Goal: Task Accomplishment & Management: Use online tool/utility

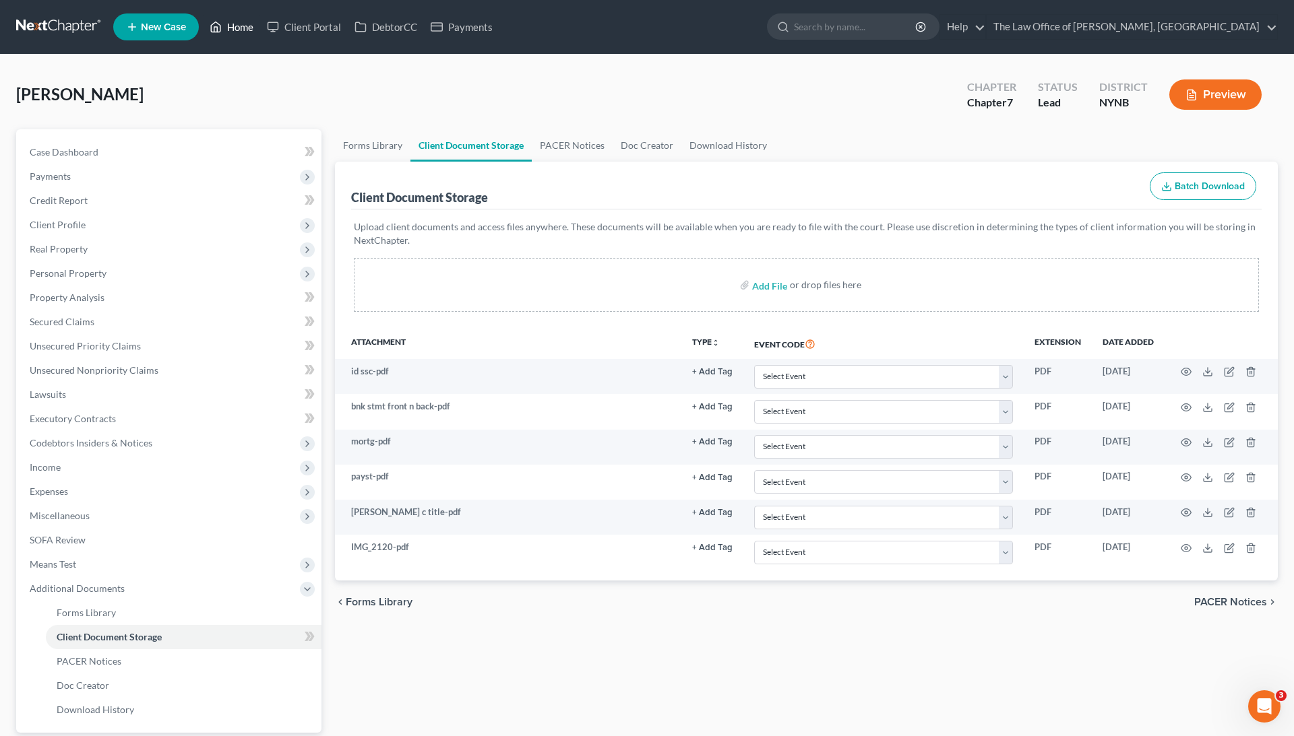
click at [233, 27] on link "Home" at bounding box center [231, 27] width 57 height 24
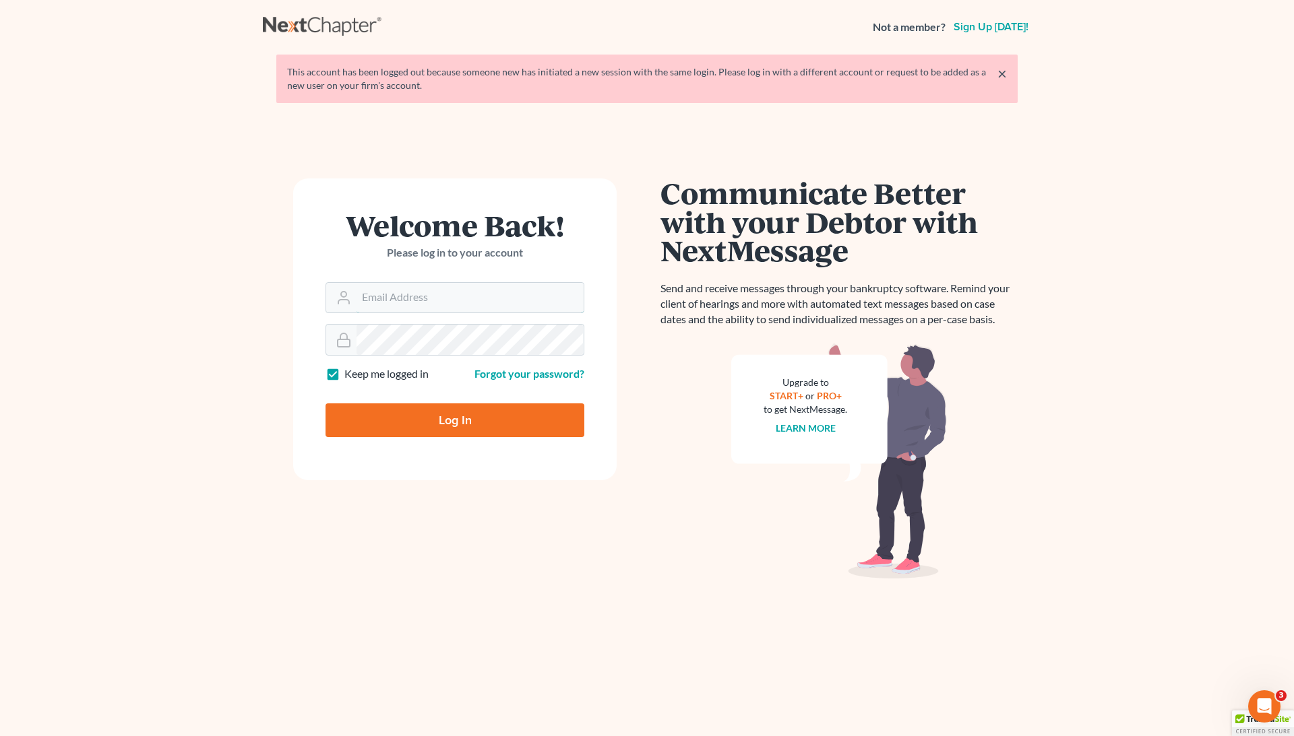
type input "[EMAIL_ADDRESS][DOMAIN_NAME]"
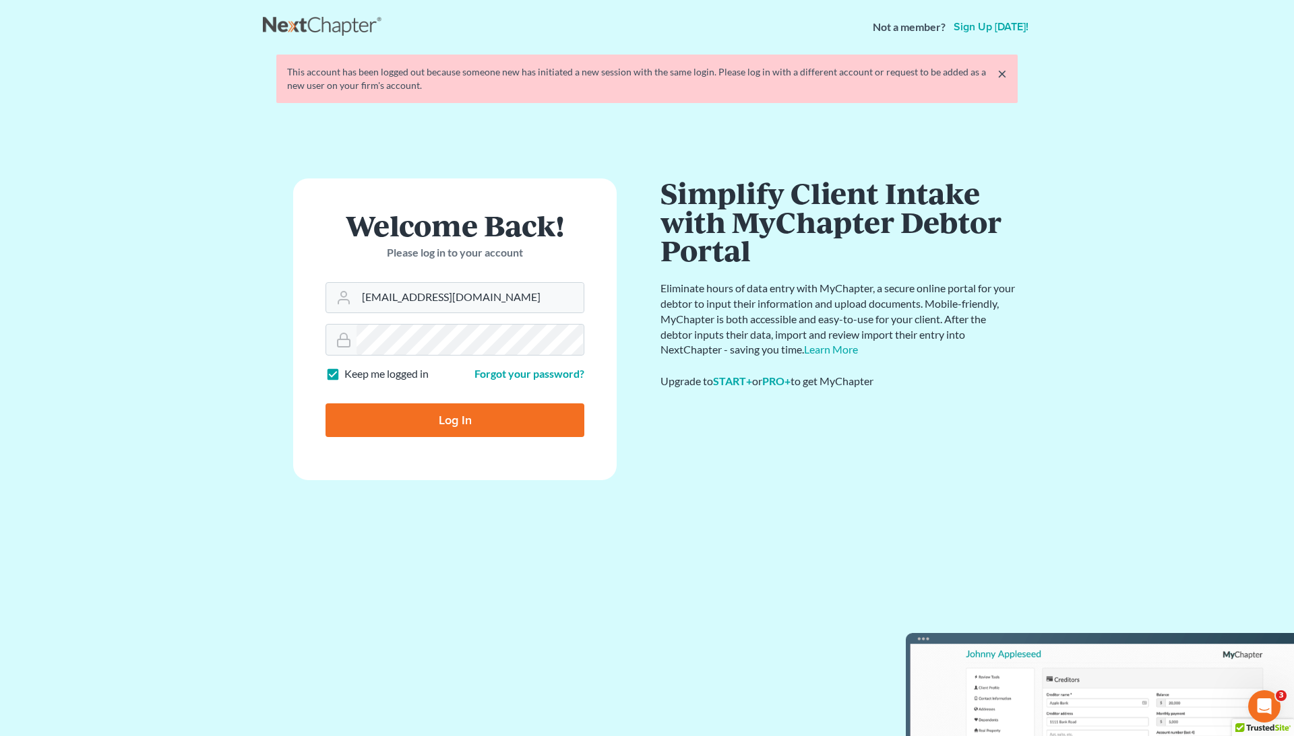
click at [440, 426] on input "Log In" at bounding box center [454, 421] width 259 height 34
type input "Thinking..."
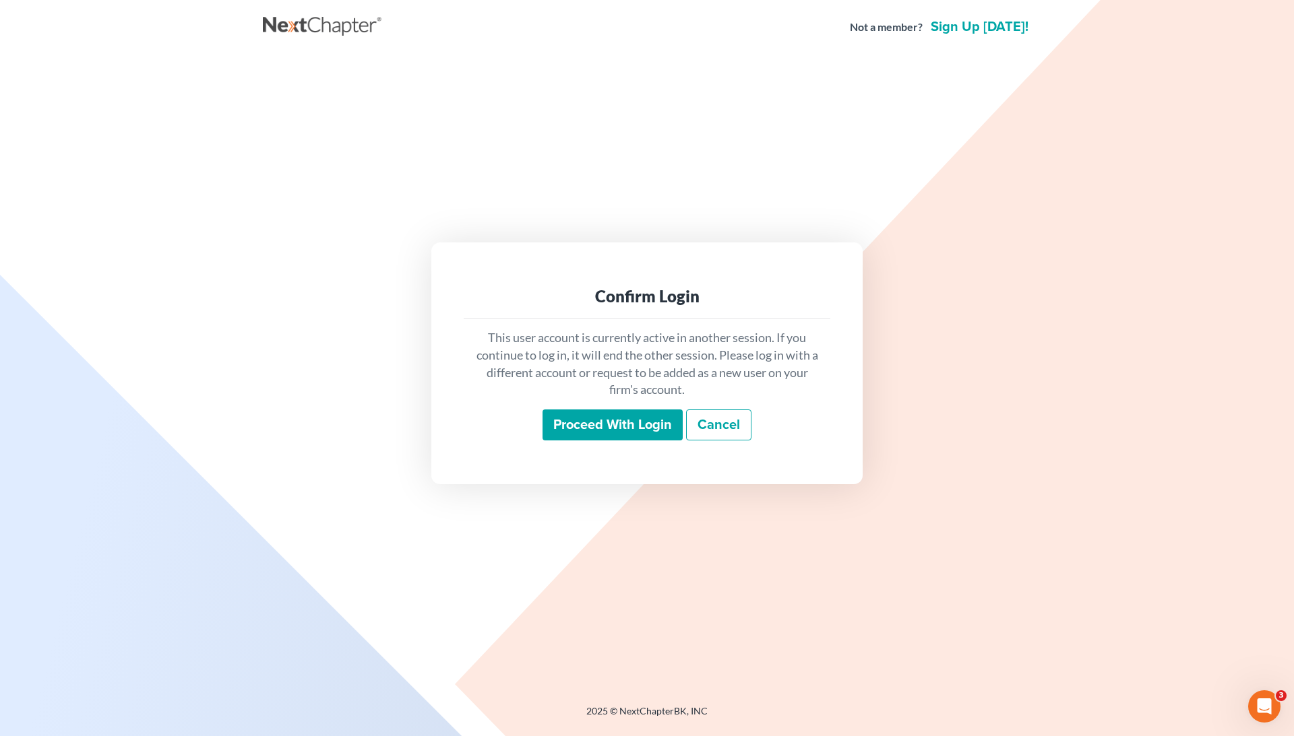
click at [637, 424] on input "Proceed with login" at bounding box center [612, 425] width 140 height 31
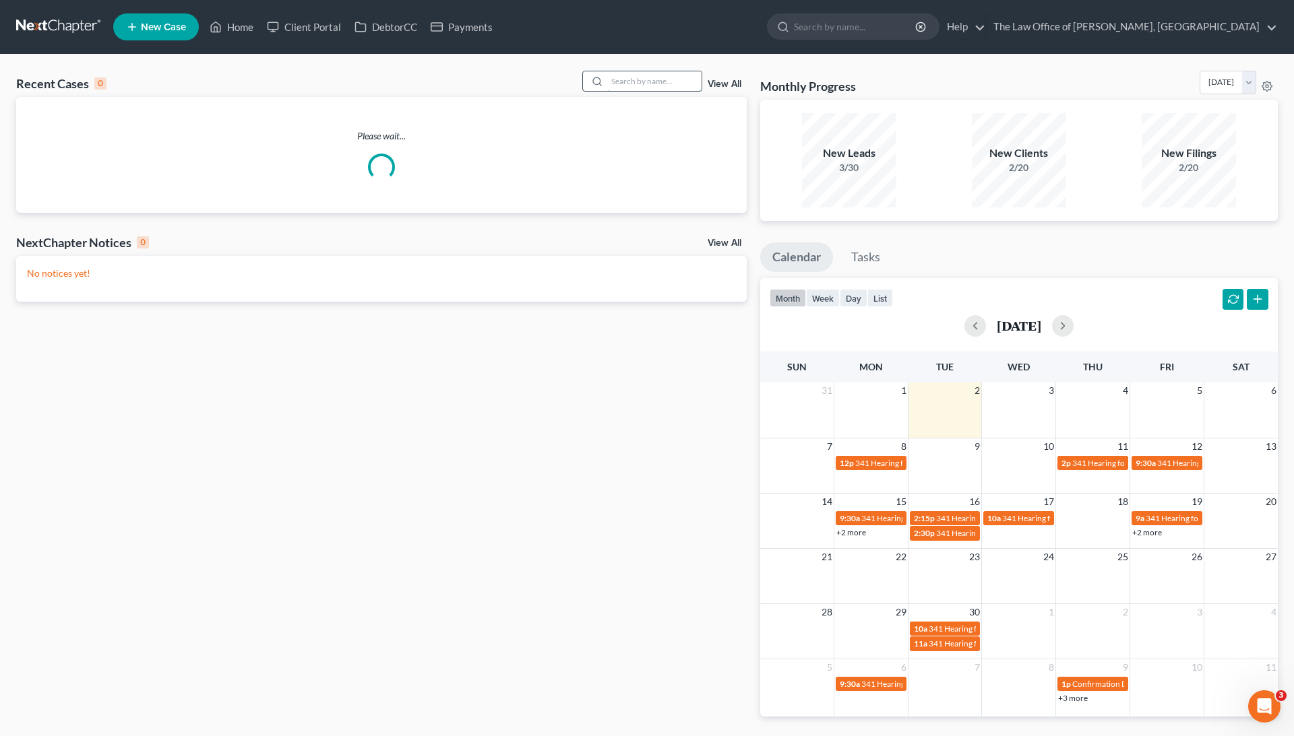
click at [655, 84] on input "search" at bounding box center [654, 81] width 94 height 20
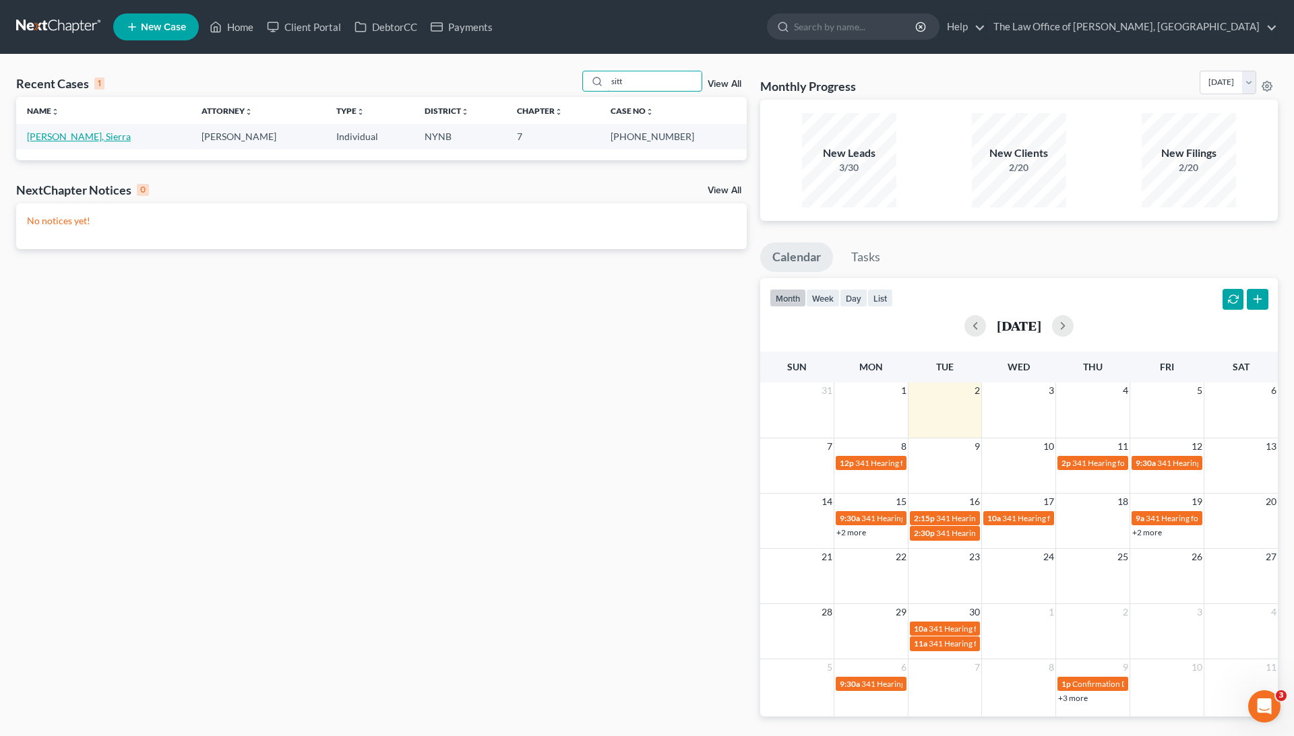
type input "sitt"
click at [66, 136] on link "[PERSON_NAME], Sierra" at bounding box center [79, 136] width 104 height 11
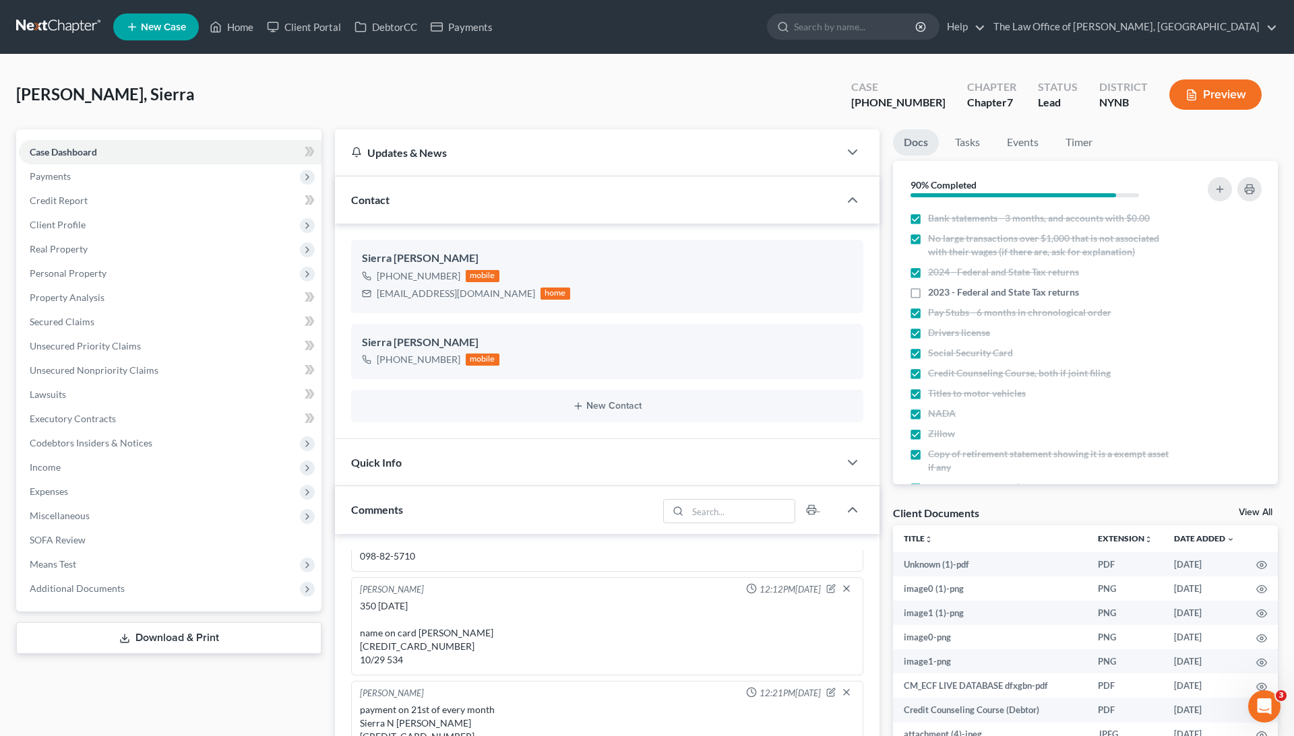
scroll to position [636, 0]
click at [1251, 510] on link "View All" at bounding box center [1255, 512] width 34 height 9
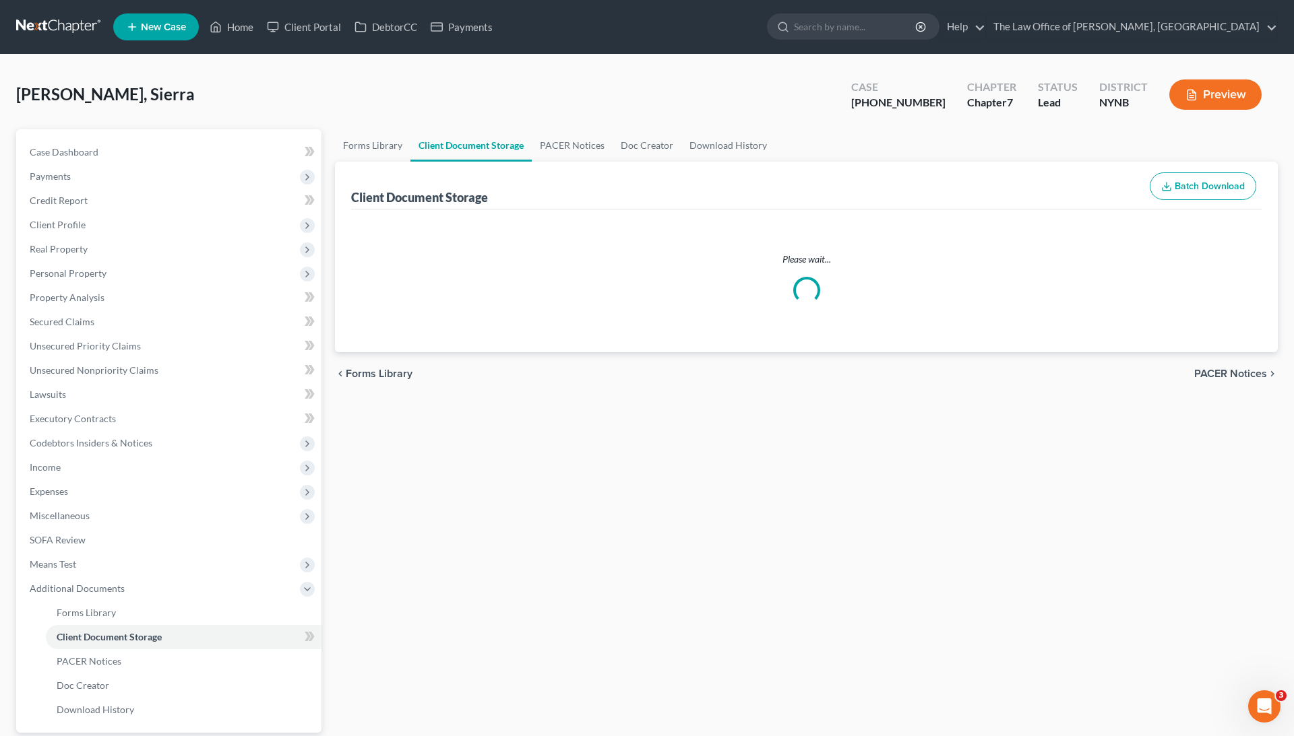
select select "5"
select select "1"
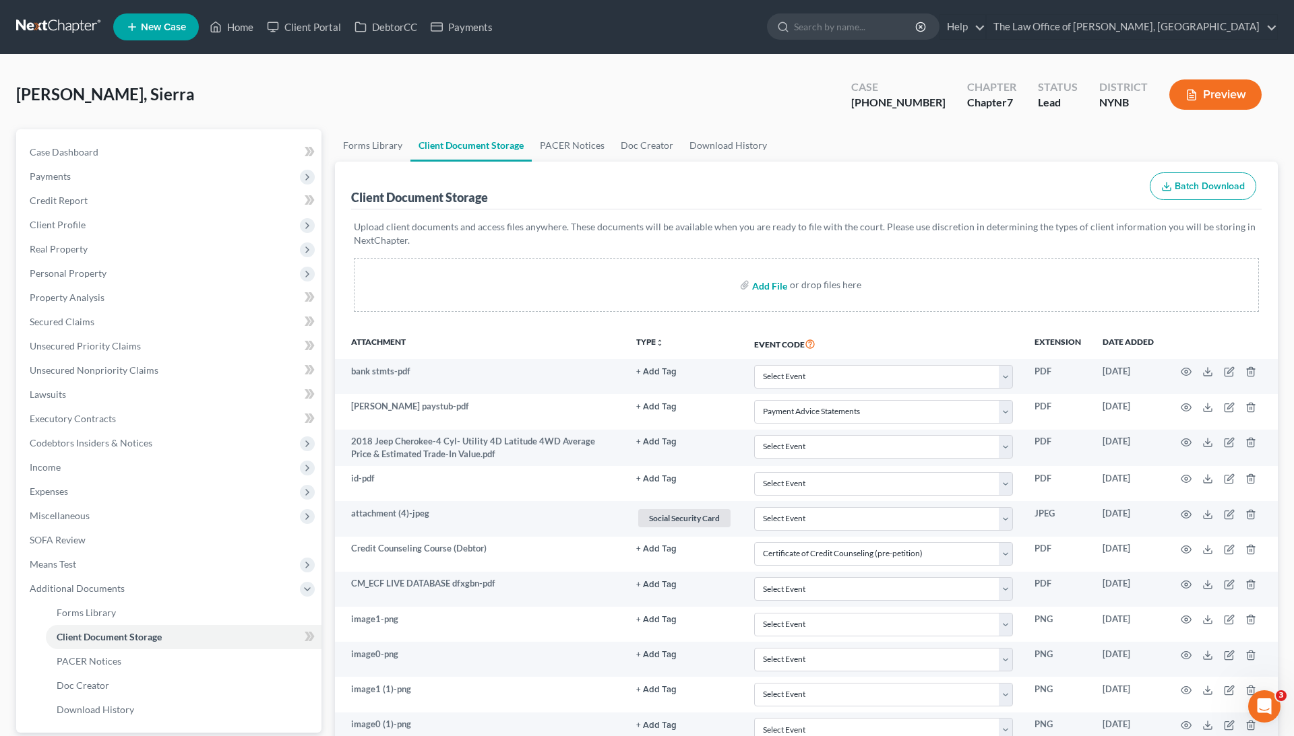
click at [769, 286] on input "file" at bounding box center [768, 285] width 32 height 24
type input "C:\fakepath\noname.pdf"
select select "5"
select select "1"
click at [240, 30] on link "Home" at bounding box center [231, 27] width 57 height 24
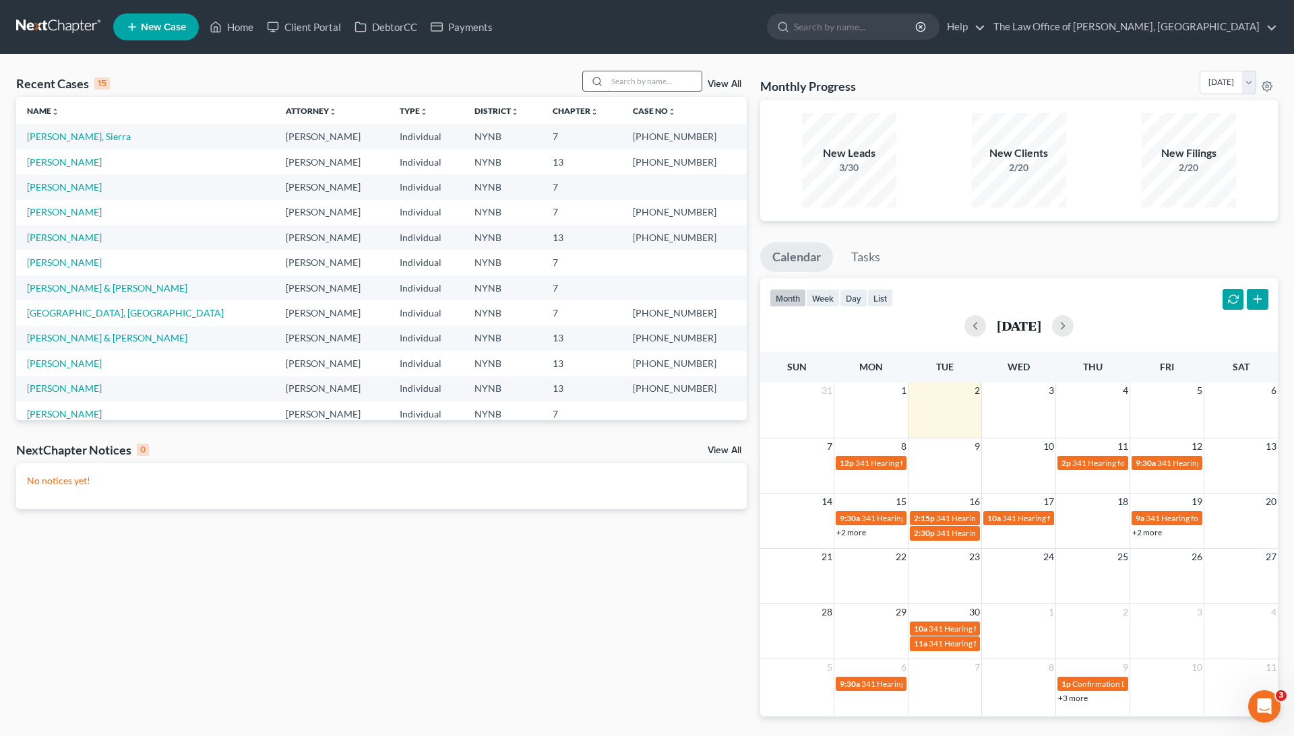
click at [633, 76] on input "search" at bounding box center [654, 81] width 94 height 20
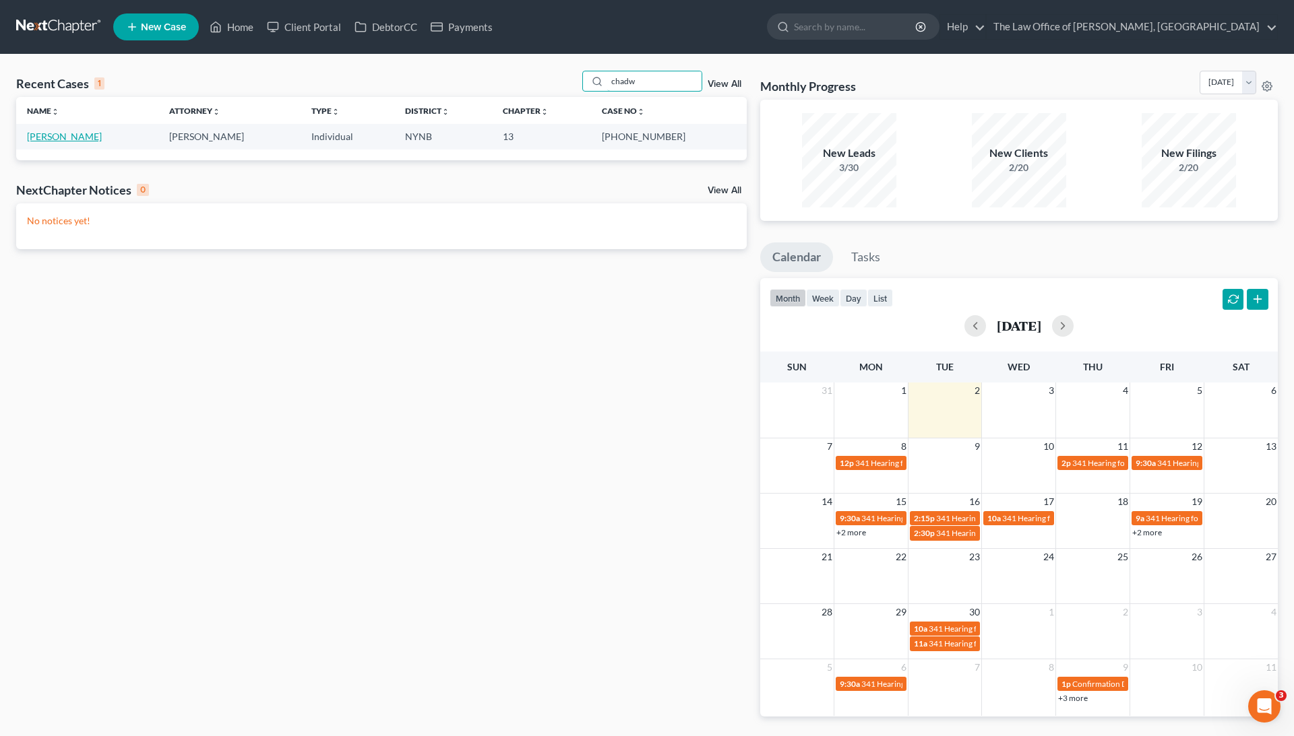
type input "chadw"
click at [92, 136] on link "[PERSON_NAME]" at bounding box center [64, 136] width 75 height 11
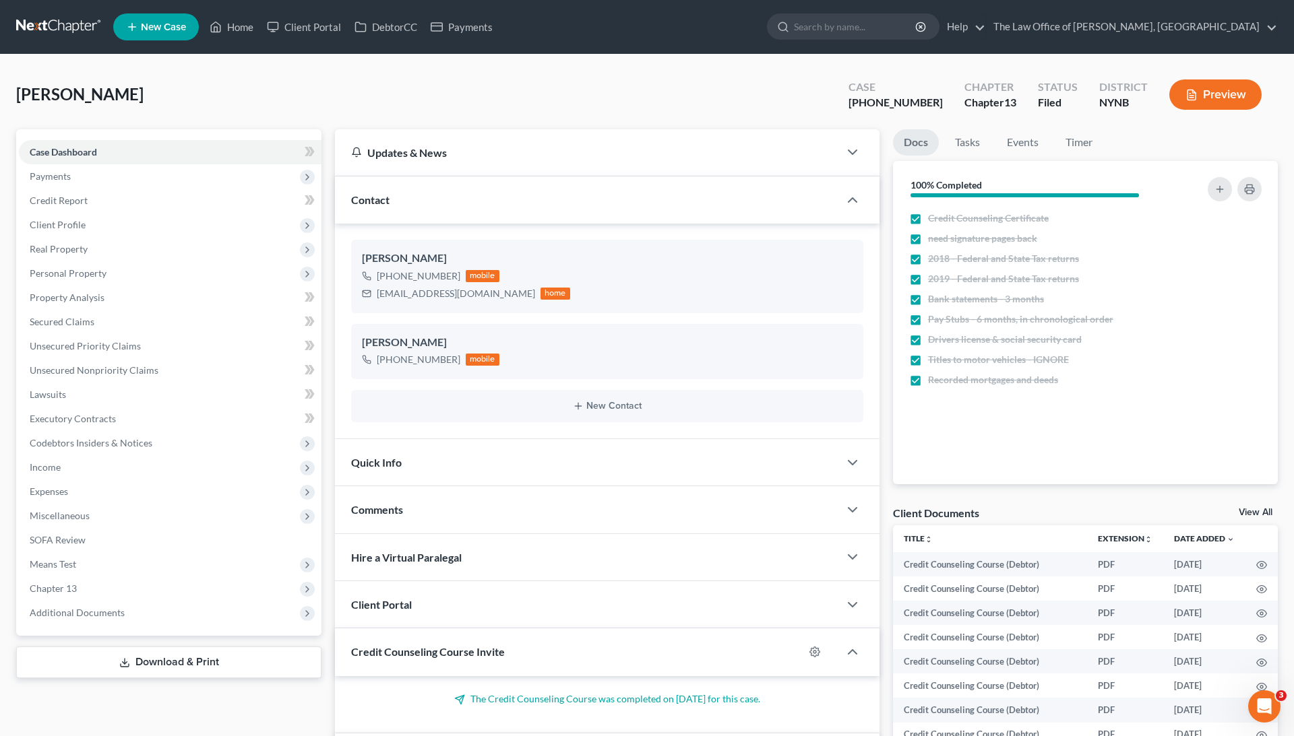
scroll to position [6021, 0]
click at [405, 276] on div "+1 (518) 793-0148" at bounding box center [419, 276] width 84 height 13
copy div "+1 (518) 793-0148"
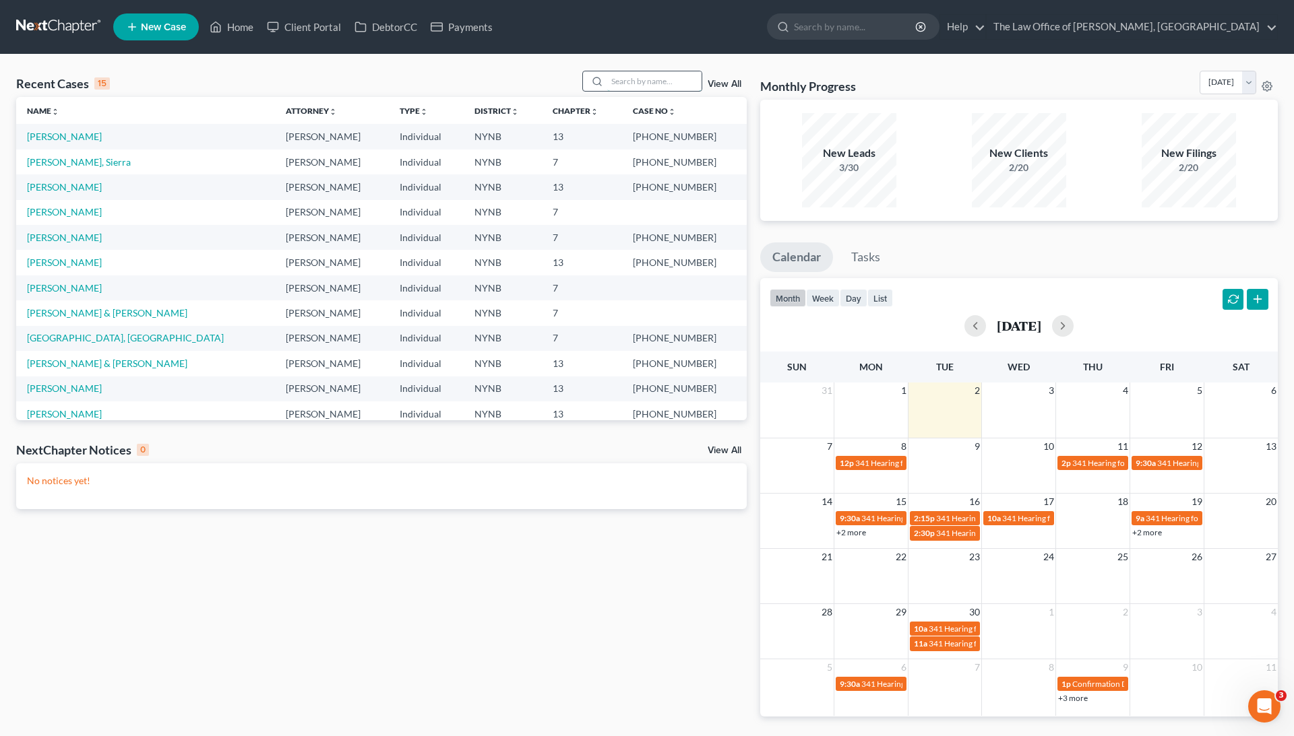
click at [647, 85] on input "search" at bounding box center [654, 81] width 94 height 20
paste input "[PERSON_NAME] 23-10778"
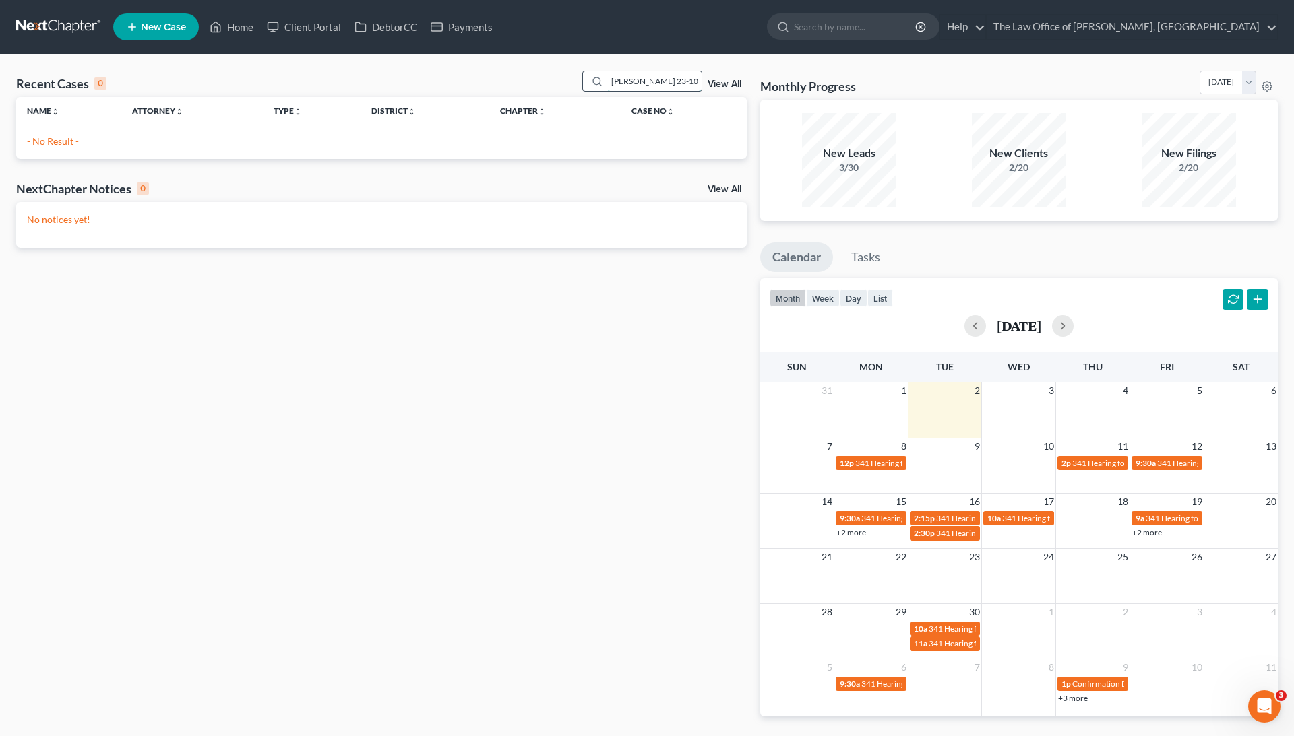
drag, startPoint x: 683, startPoint y: 84, endPoint x: 643, endPoint y: 84, distance: 39.8
click at [643, 84] on input "[PERSON_NAME] 23-10778" at bounding box center [654, 81] width 94 height 20
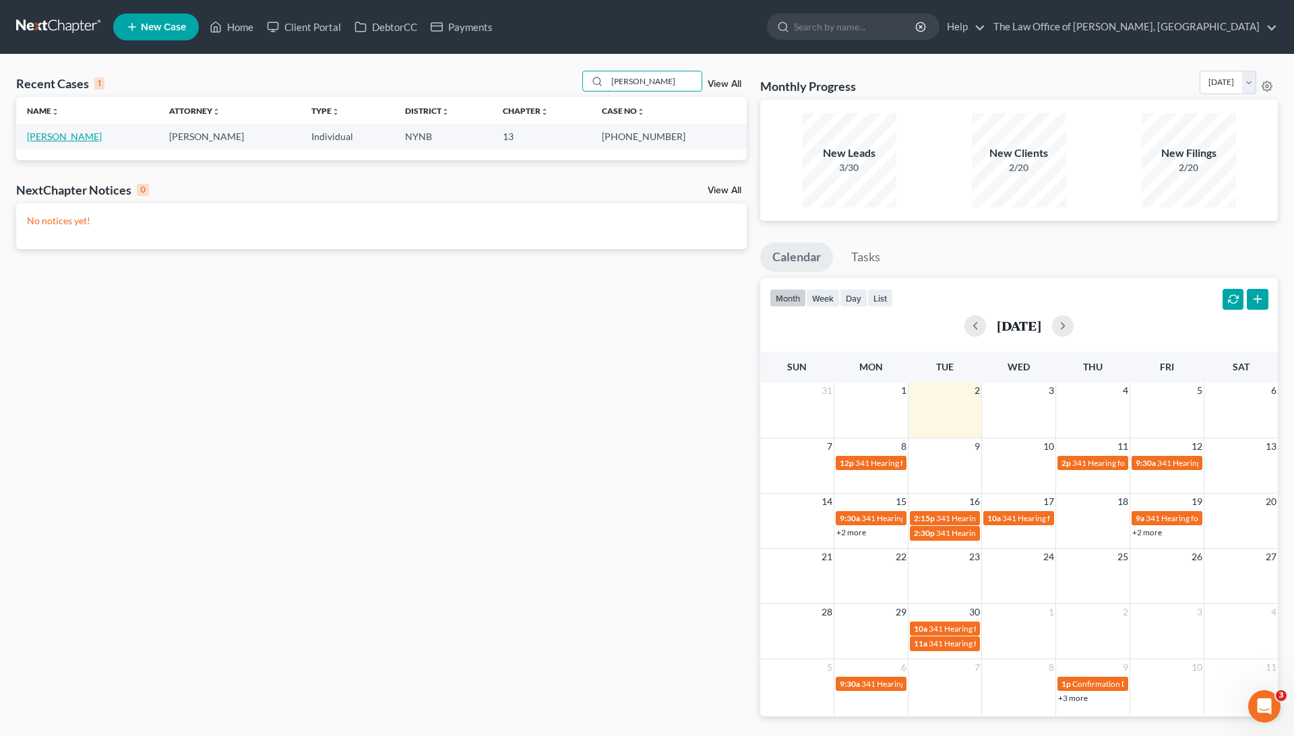
type input "[PERSON_NAME]"
click at [93, 136] on link "[PERSON_NAME]" at bounding box center [64, 136] width 75 height 11
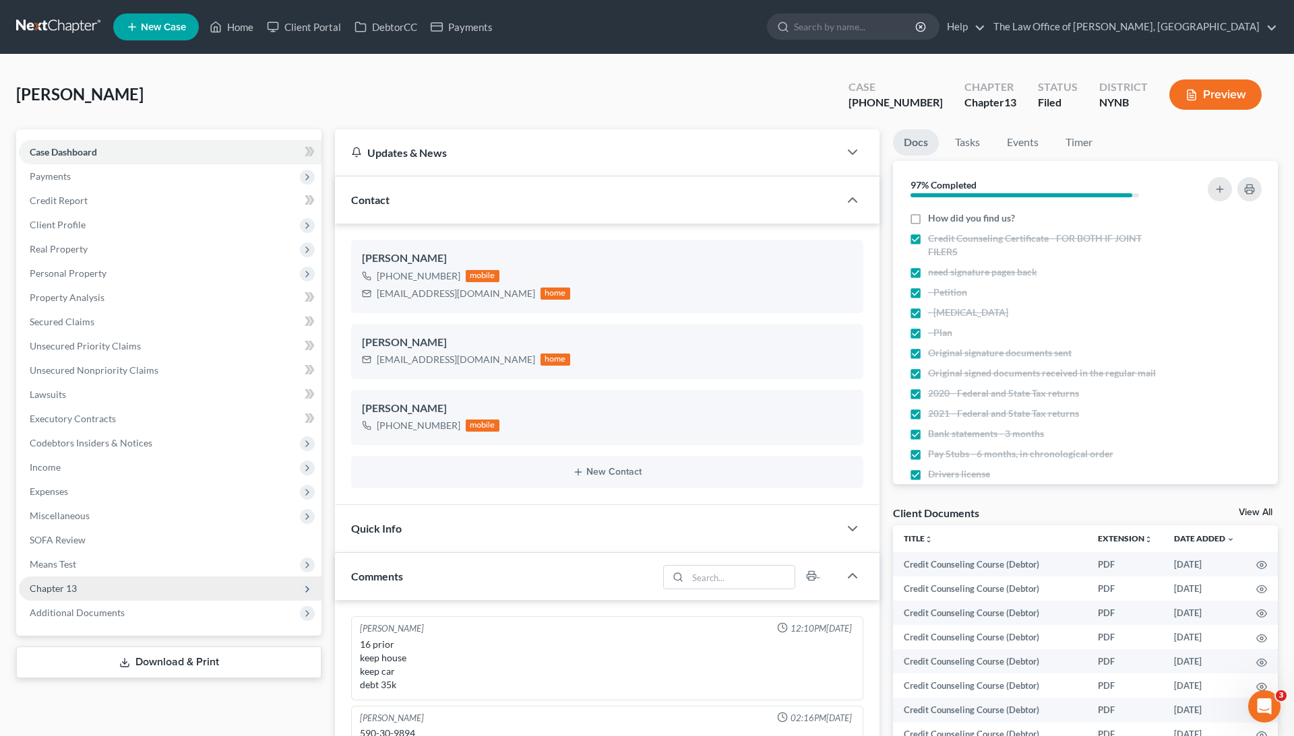
click at [108, 588] on span "Chapter 13" at bounding box center [170, 589] width 303 height 24
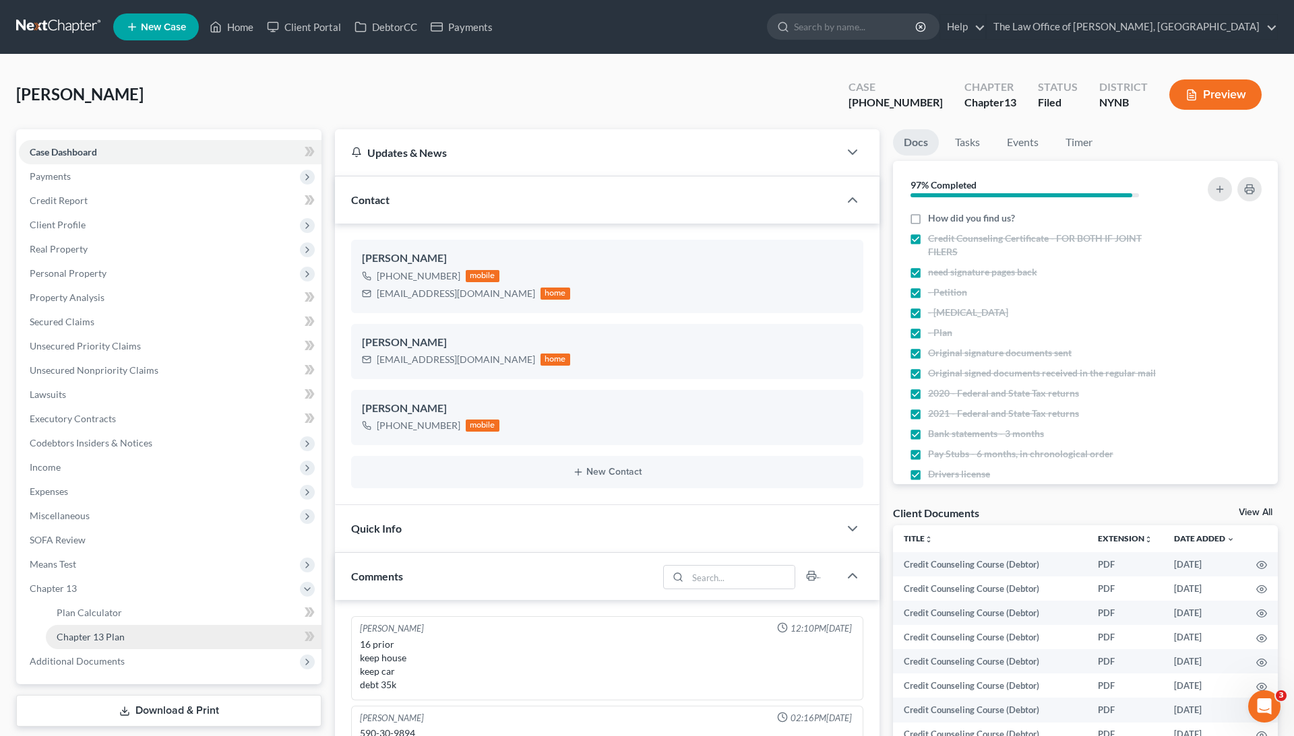
click at [109, 633] on span "Chapter 13 Plan" at bounding box center [91, 636] width 68 height 11
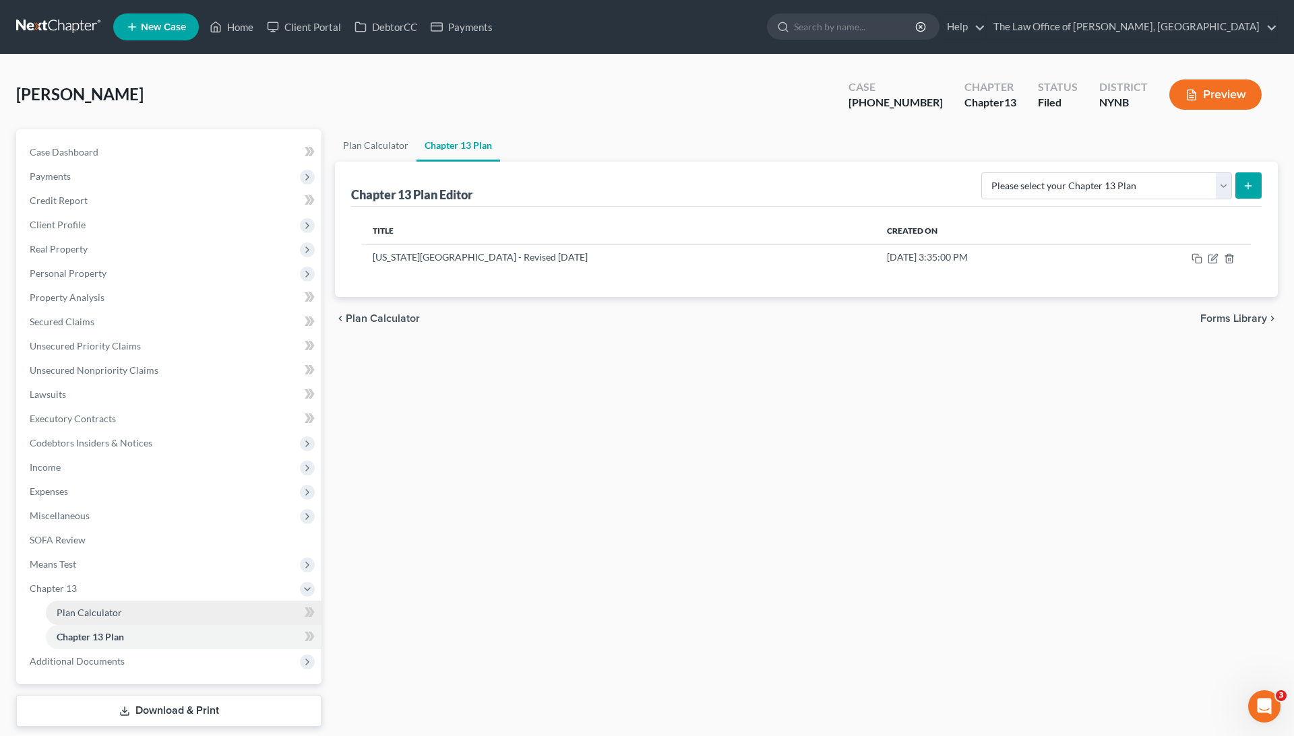
click at [117, 617] on span "Plan Calculator" at bounding box center [89, 612] width 65 height 11
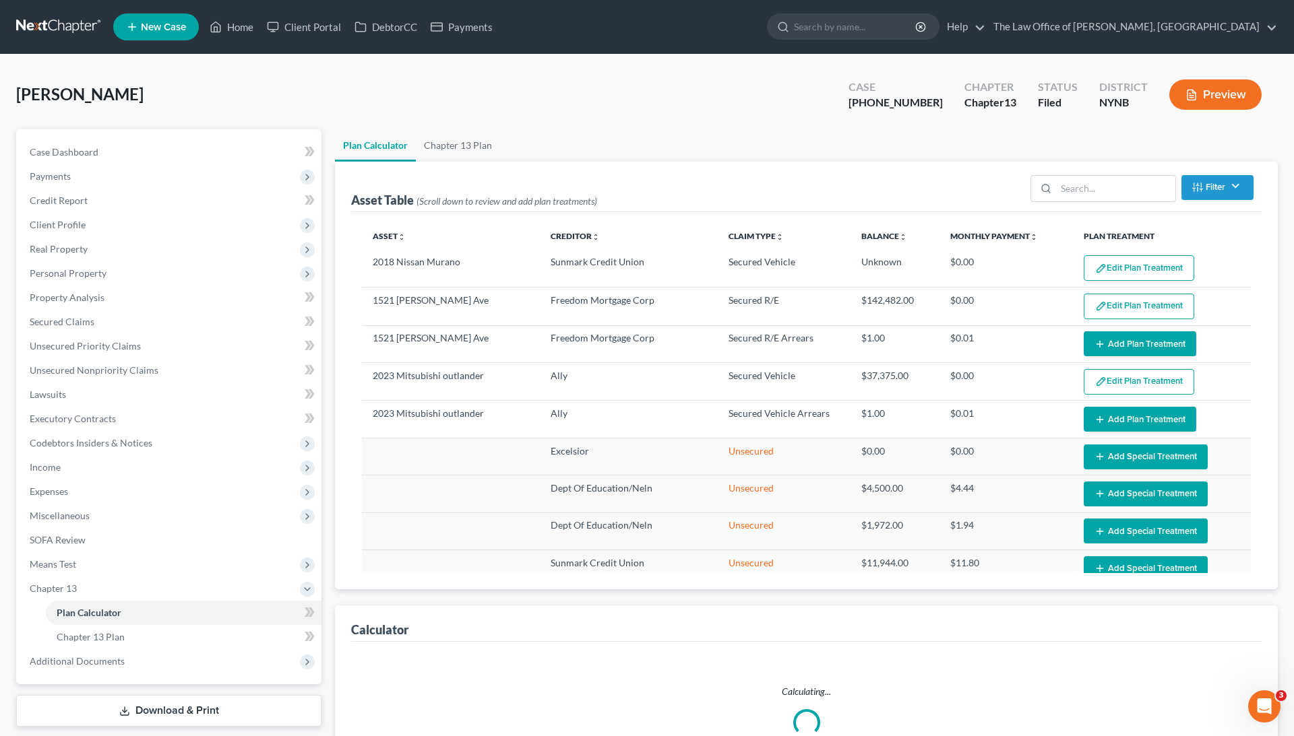
select select "59"
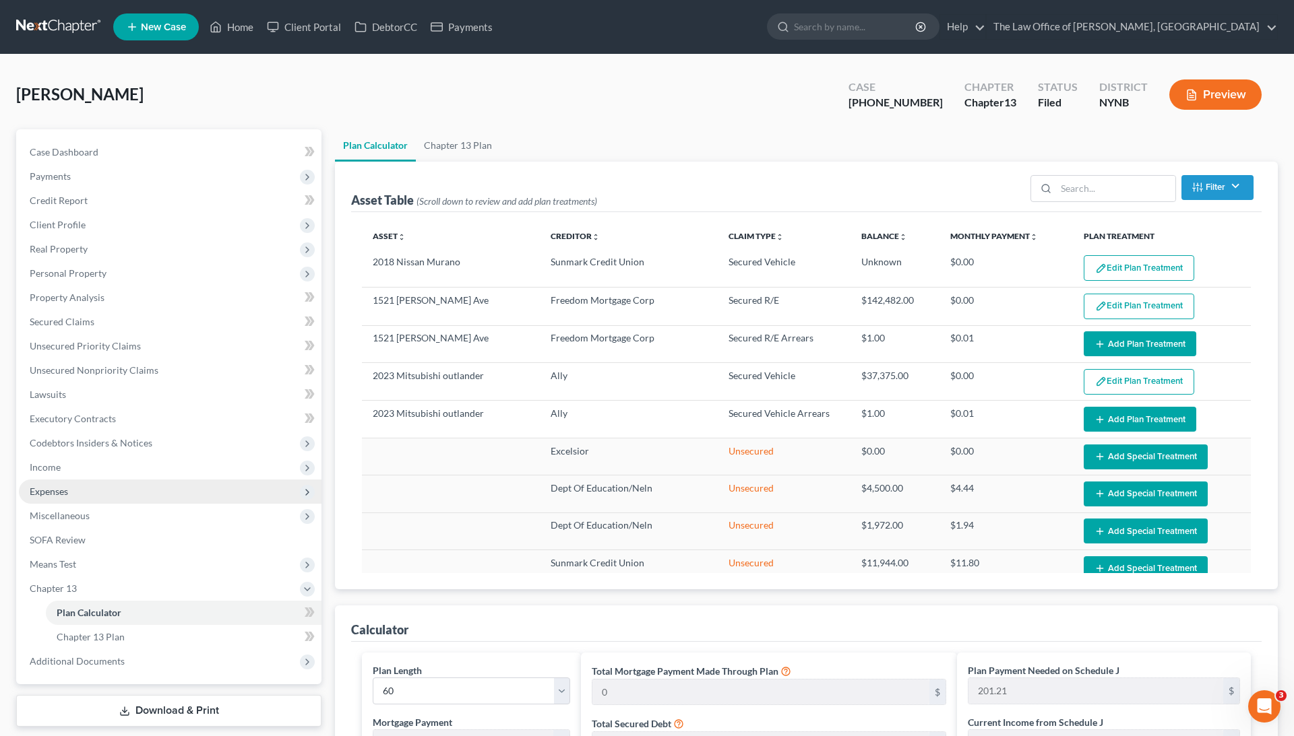
click at [119, 496] on span "Expenses" at bounding box center [170, 492] width 303 height 24
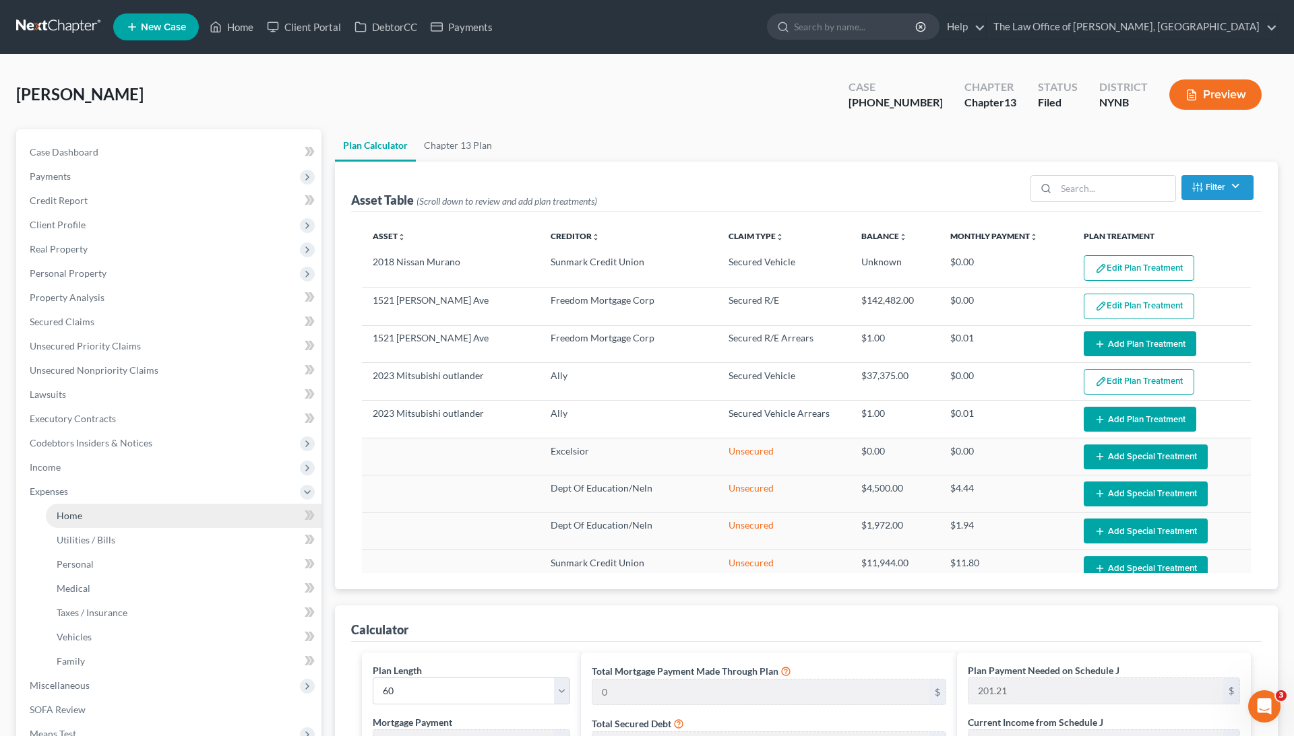
click at [113, 518] on link "Home" at bounding box center [184, 516] width 276 height 24
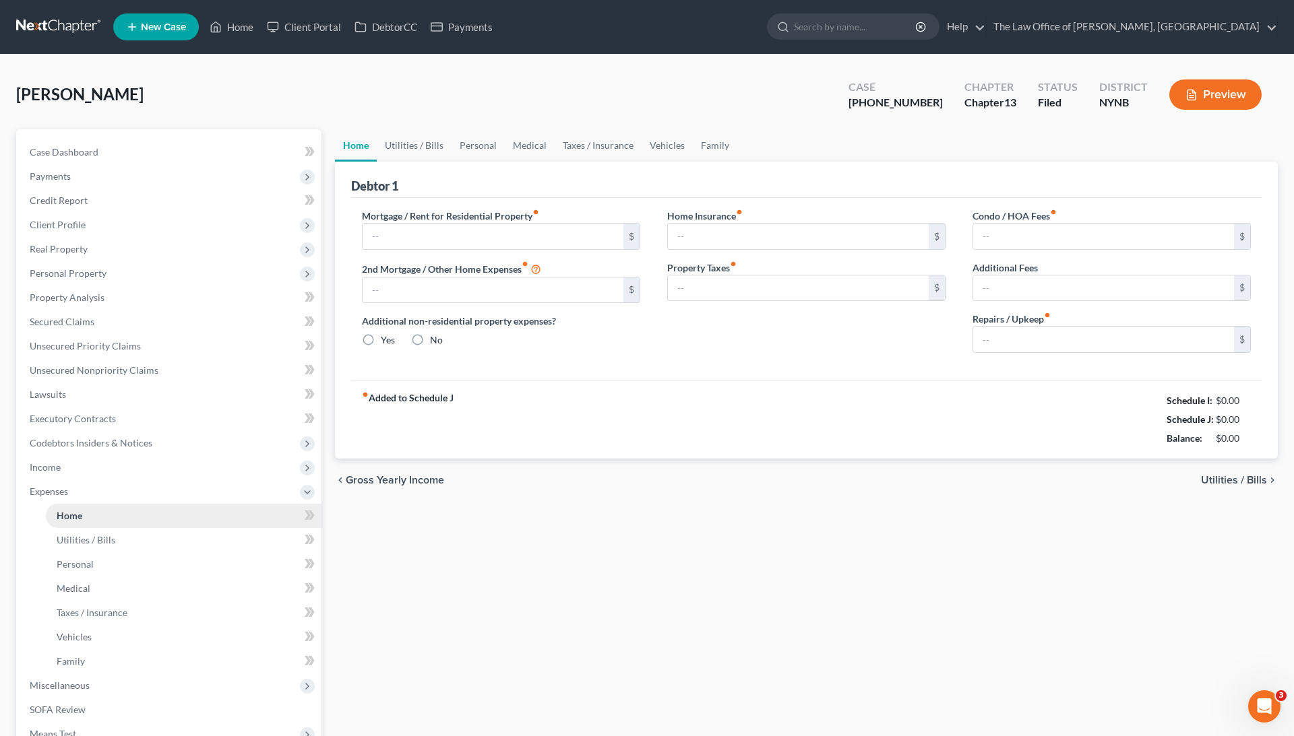
type input "1,440.00"
type input "0.00"
radio input "true"
type input "0.00"
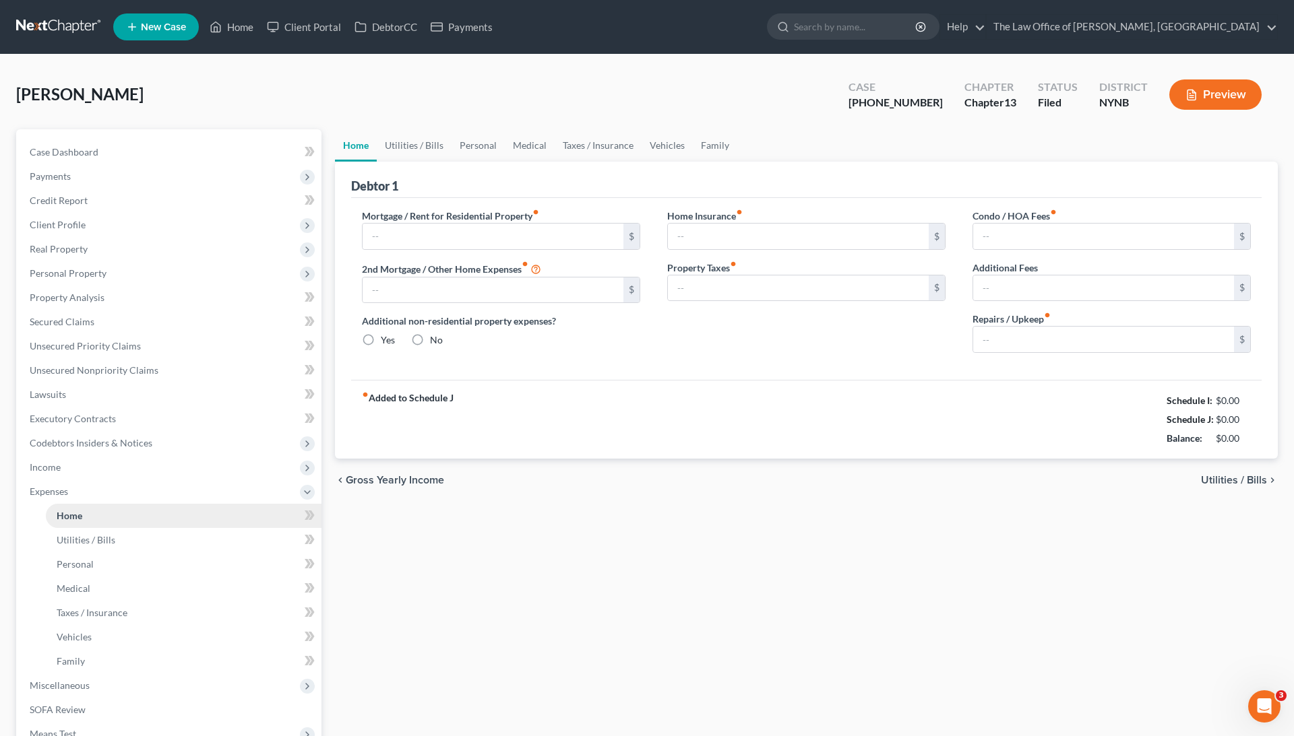
type input "0.00"
type input "500.00"
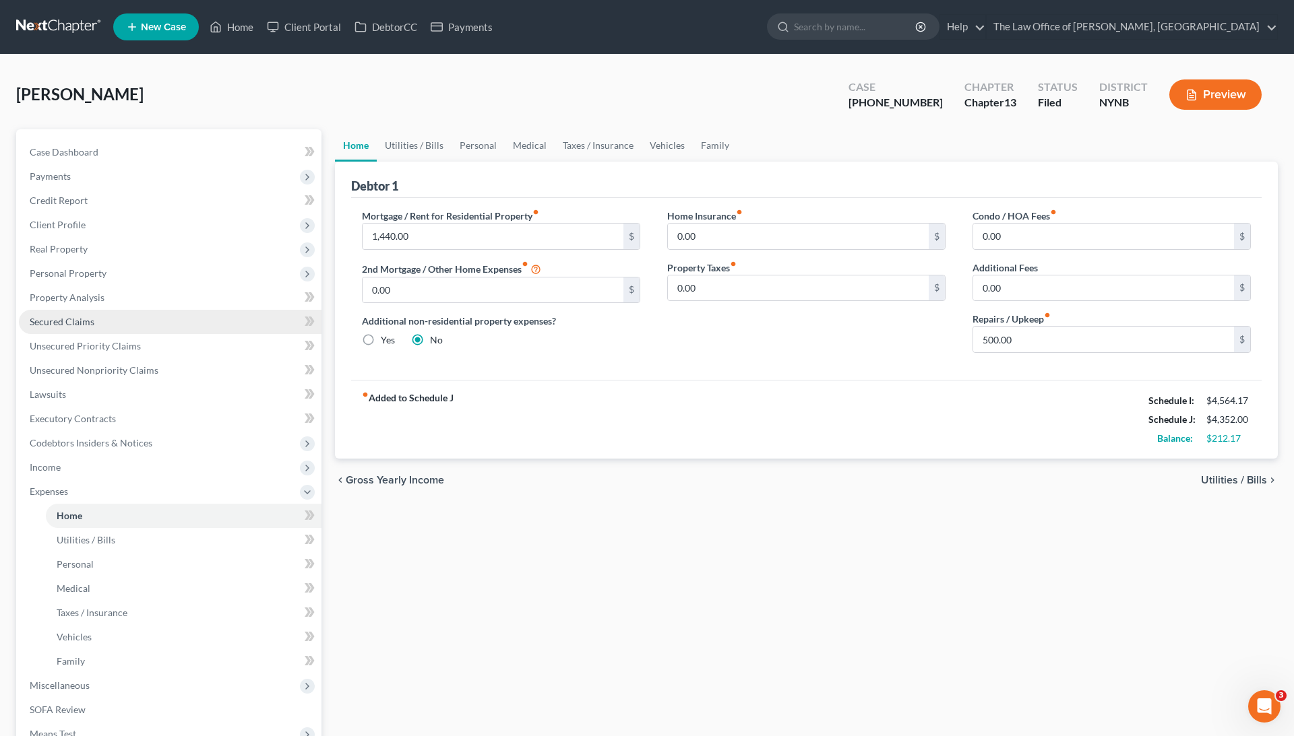
click at [109, 324] on link "Secured Claims" at bounding box center [170, 322] width 303 height 24
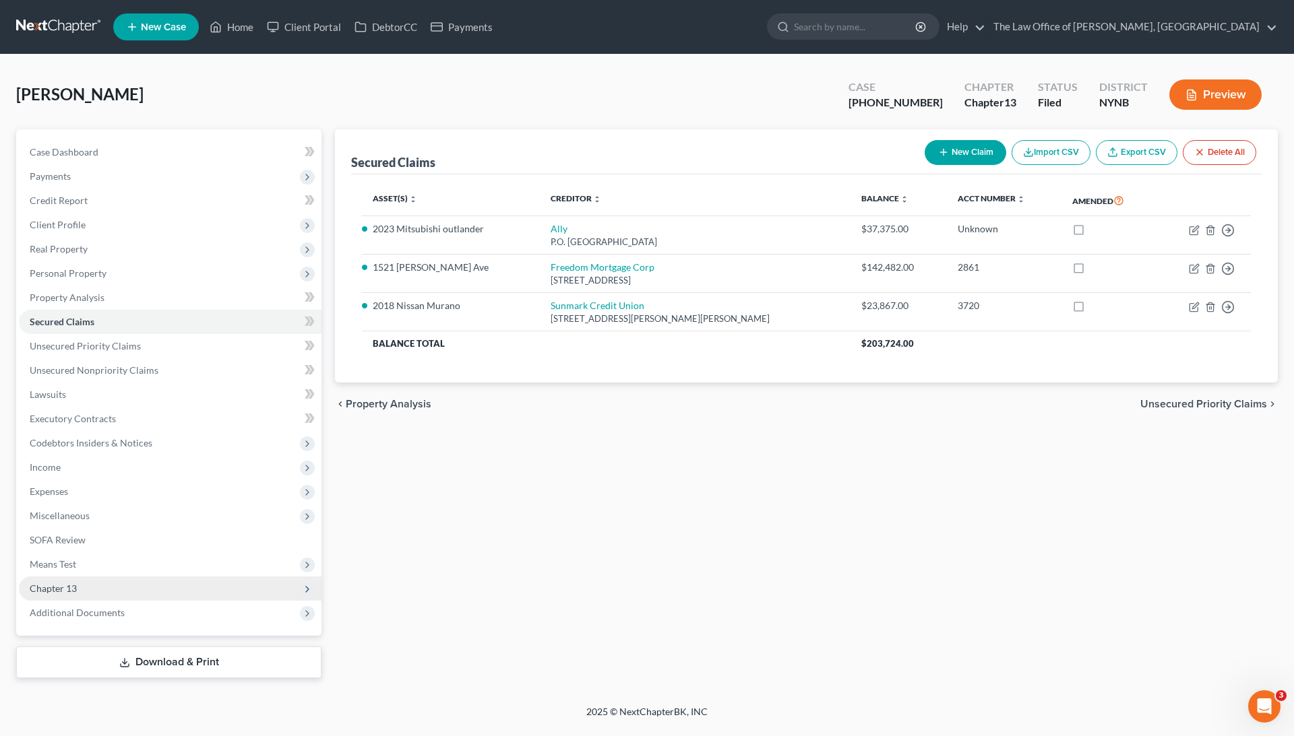
click at [69, 593] on span "Chapter 13" at bounding box center [53, 588] width 47 height 11
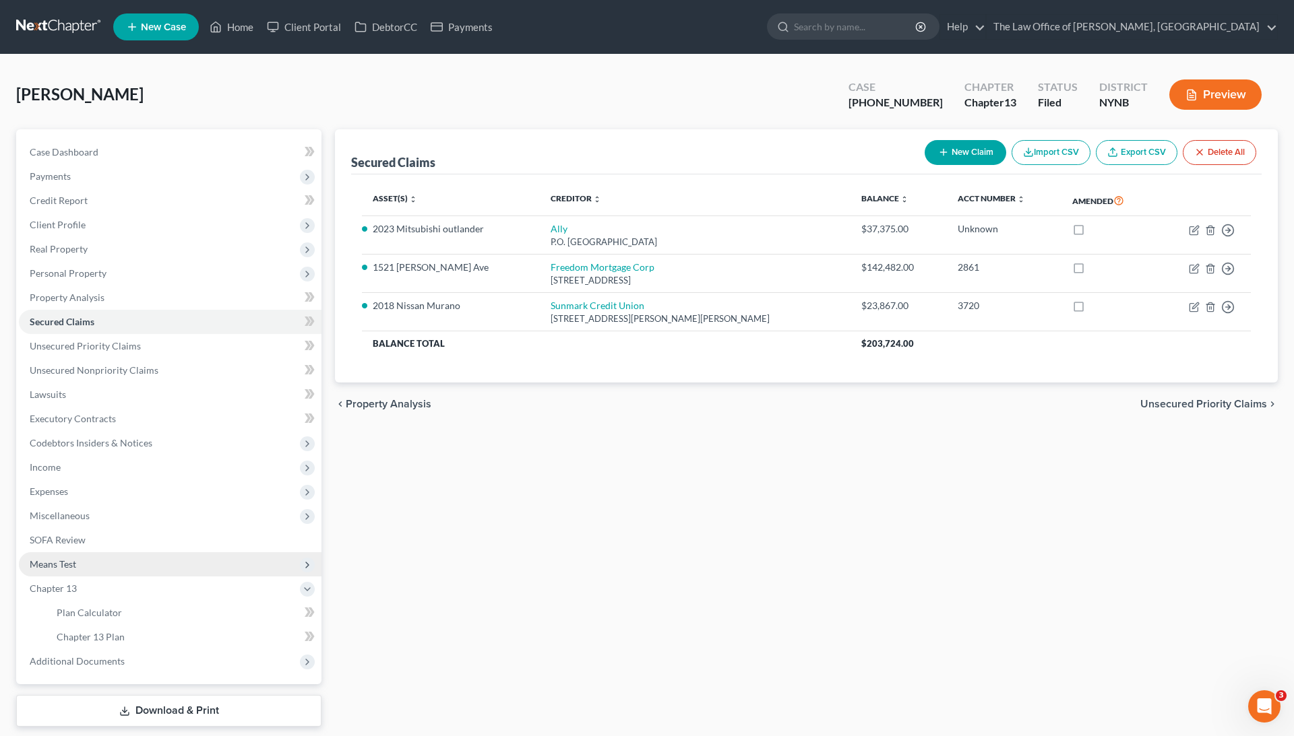
click at [73, 569] on span "Means Test" at bounding box center [53, 564] width 46 height 11
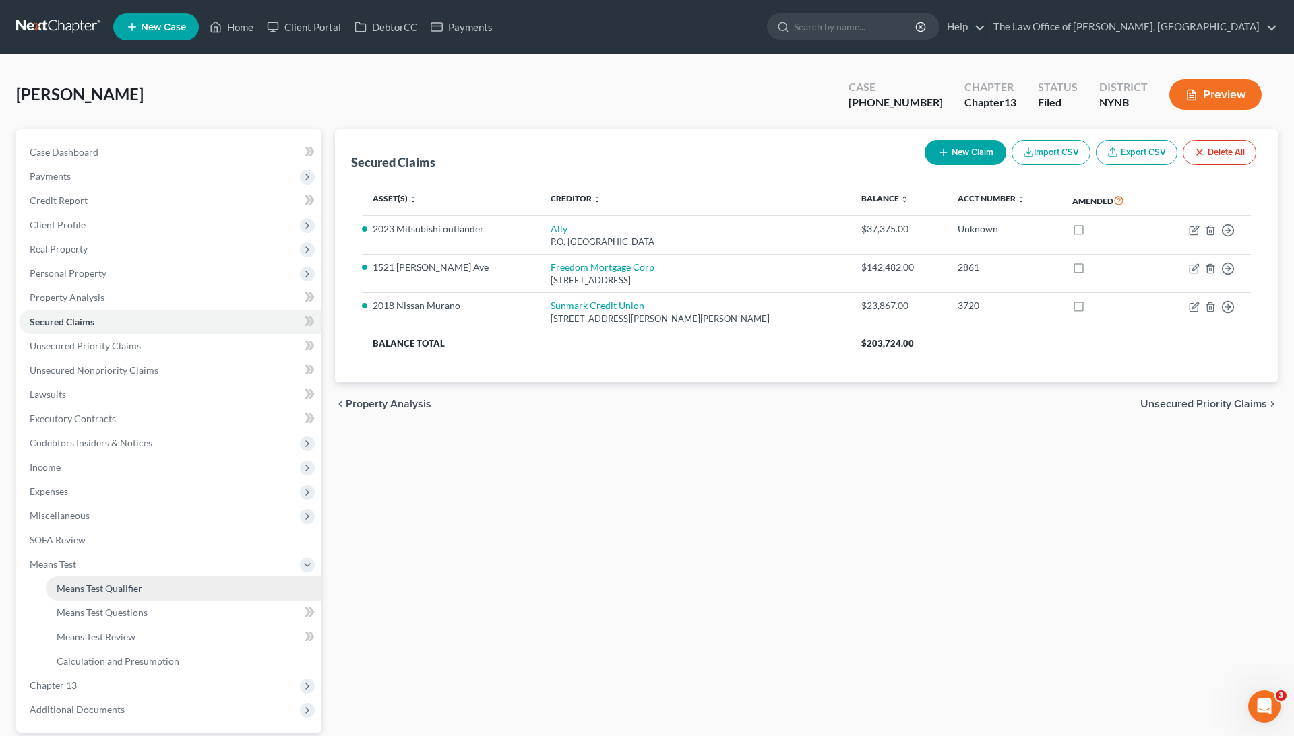
click at [84, 585] on span "Means Test Qualifier" at bounding box center [100, 588] width 86 height 11
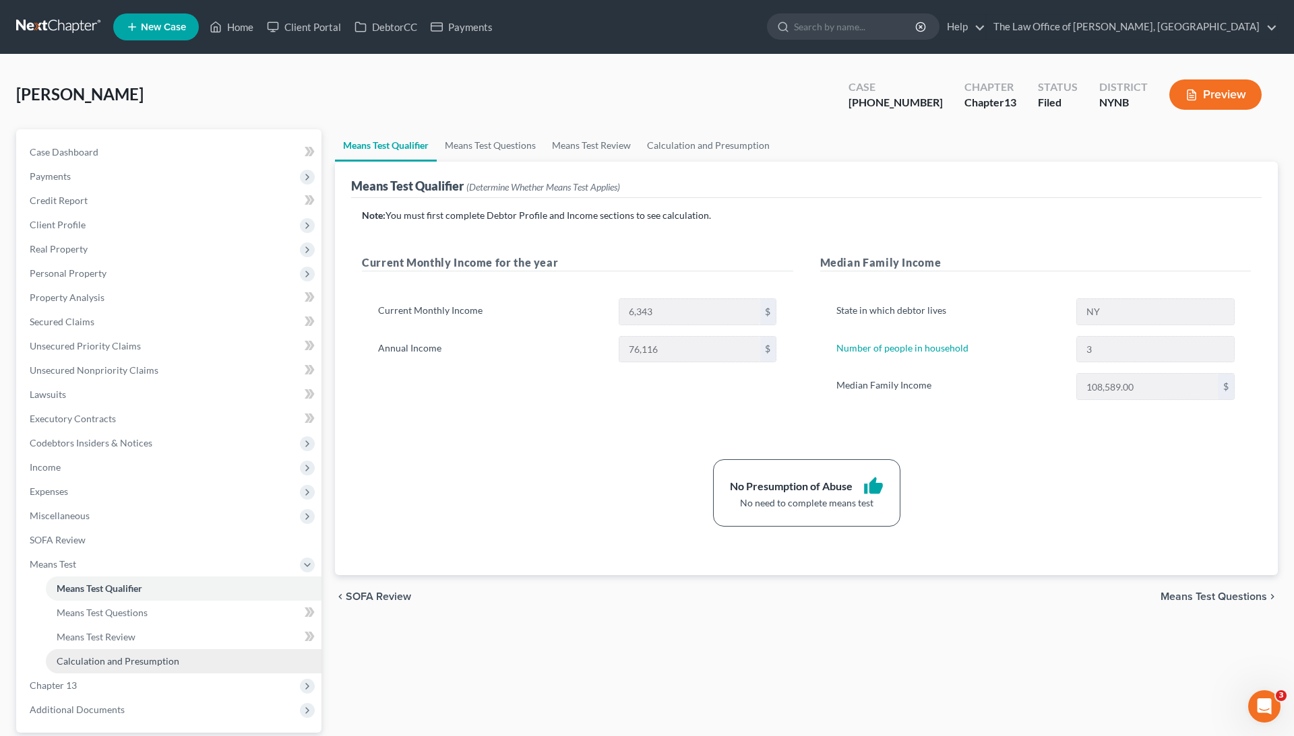
click at [143, 659] on span "Calculation and Presumption" at bounding box center [118, 661] width 123 height 11
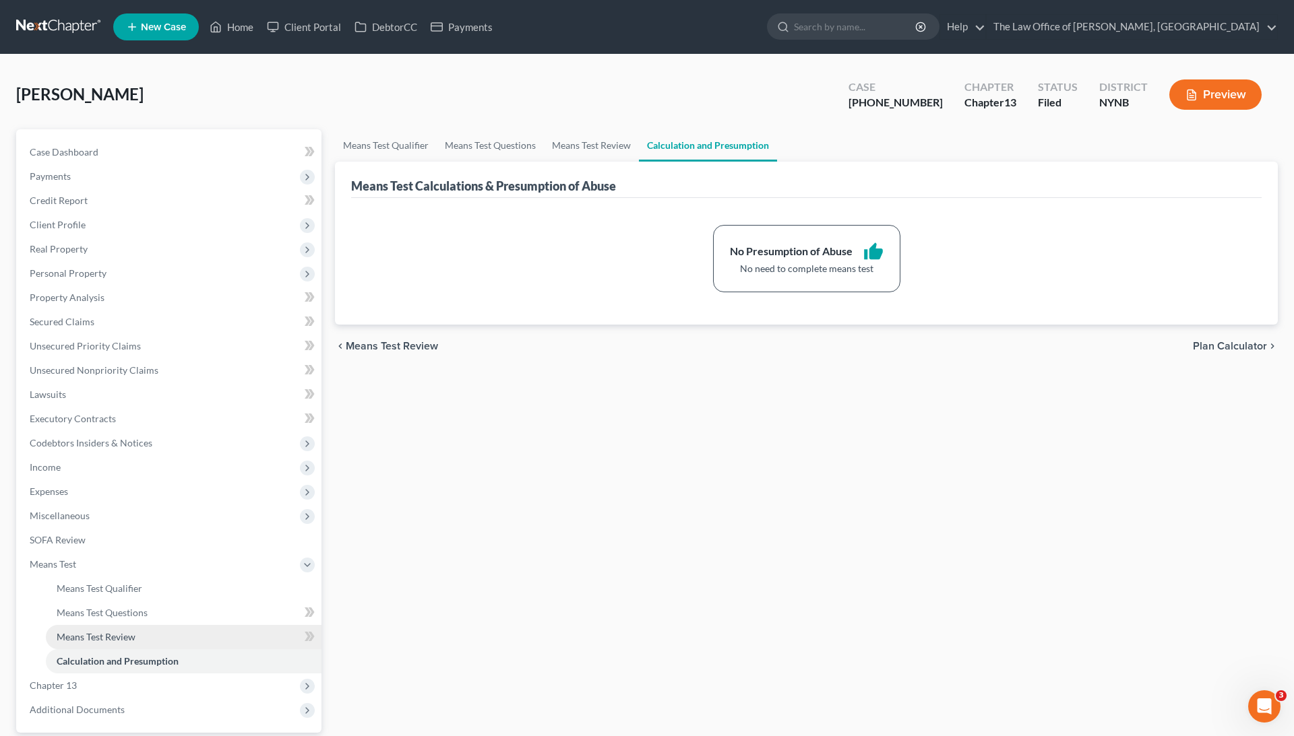
click at [160, 639] on link "Means Test Review" at bounding box center [184, 637] width 276 height 24
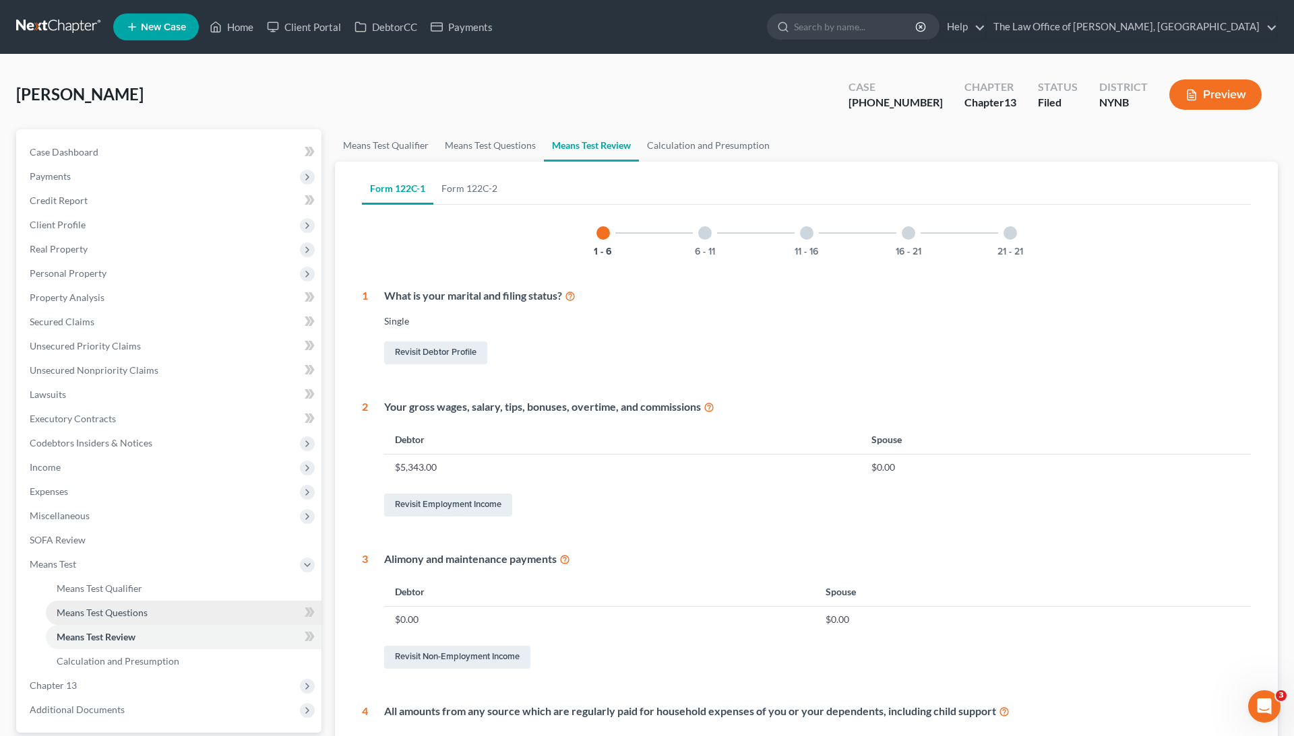
click at [158, 620] on link "Means Test Questions" at bounding box center [184, 613] width 276 height 24
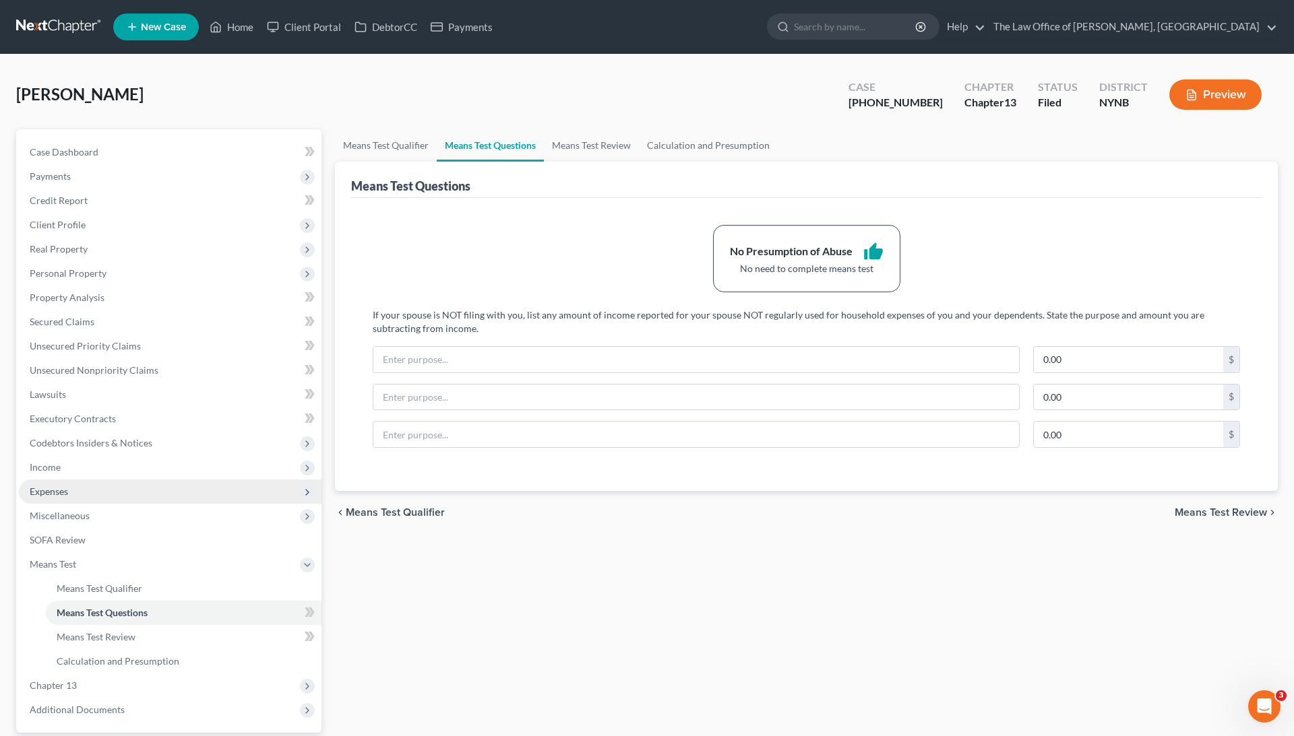
click at [131, 490] on span "Expenses" at bounding box center [170, 492] width 303 height 24
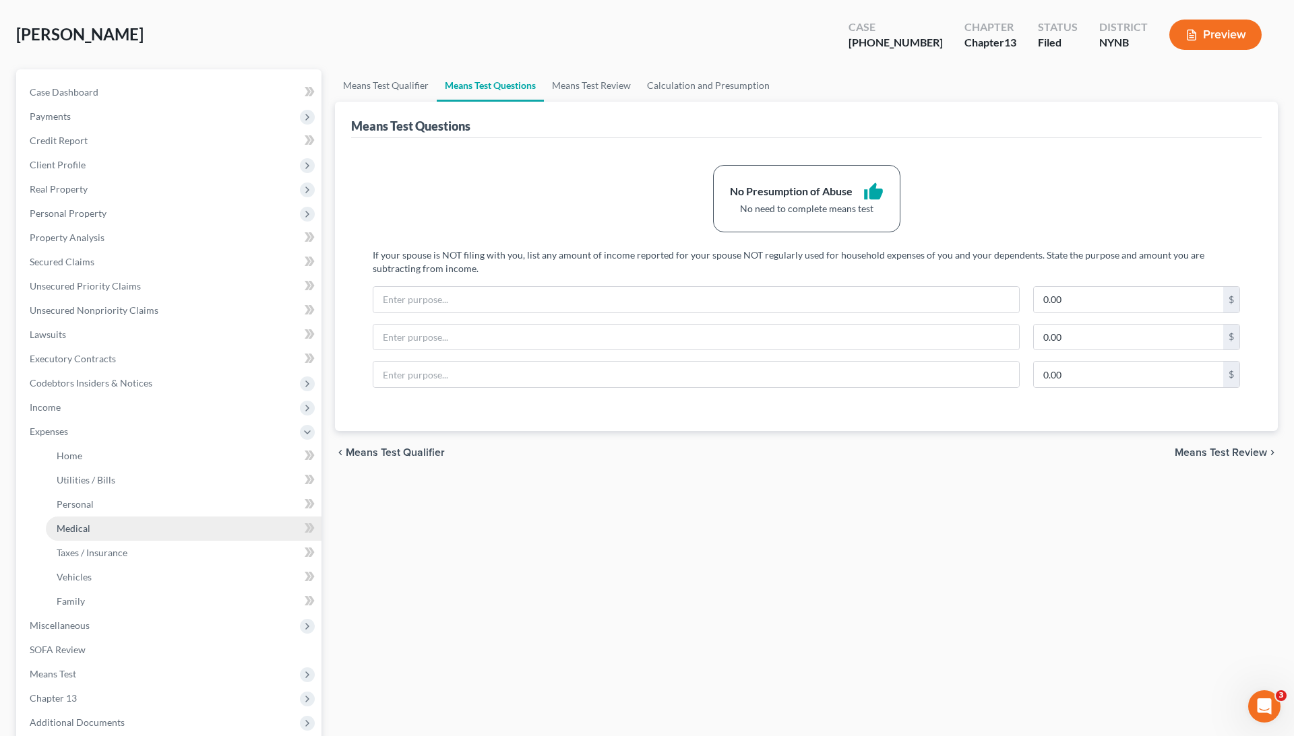
scroll to position [70, 0]
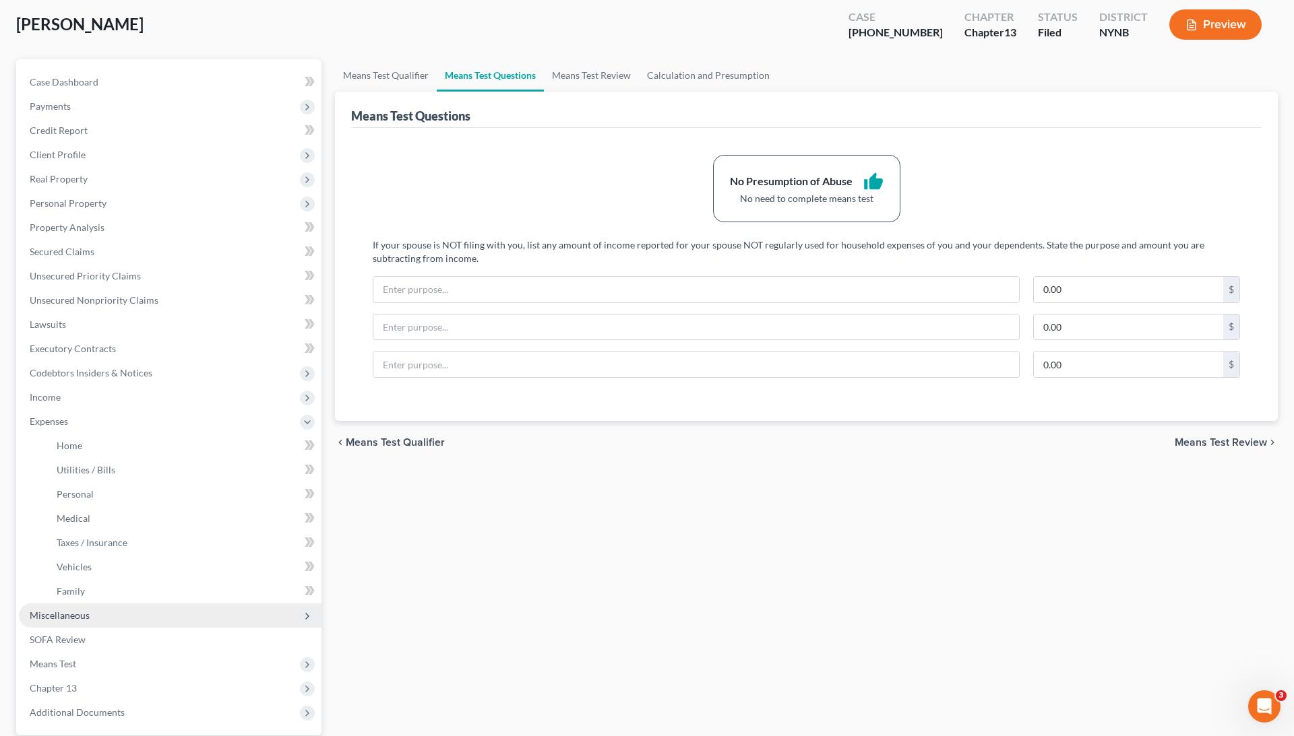
click at [84, 616] on span "Miscellaneous" at bounding box center [60, 615] width 60 height 11
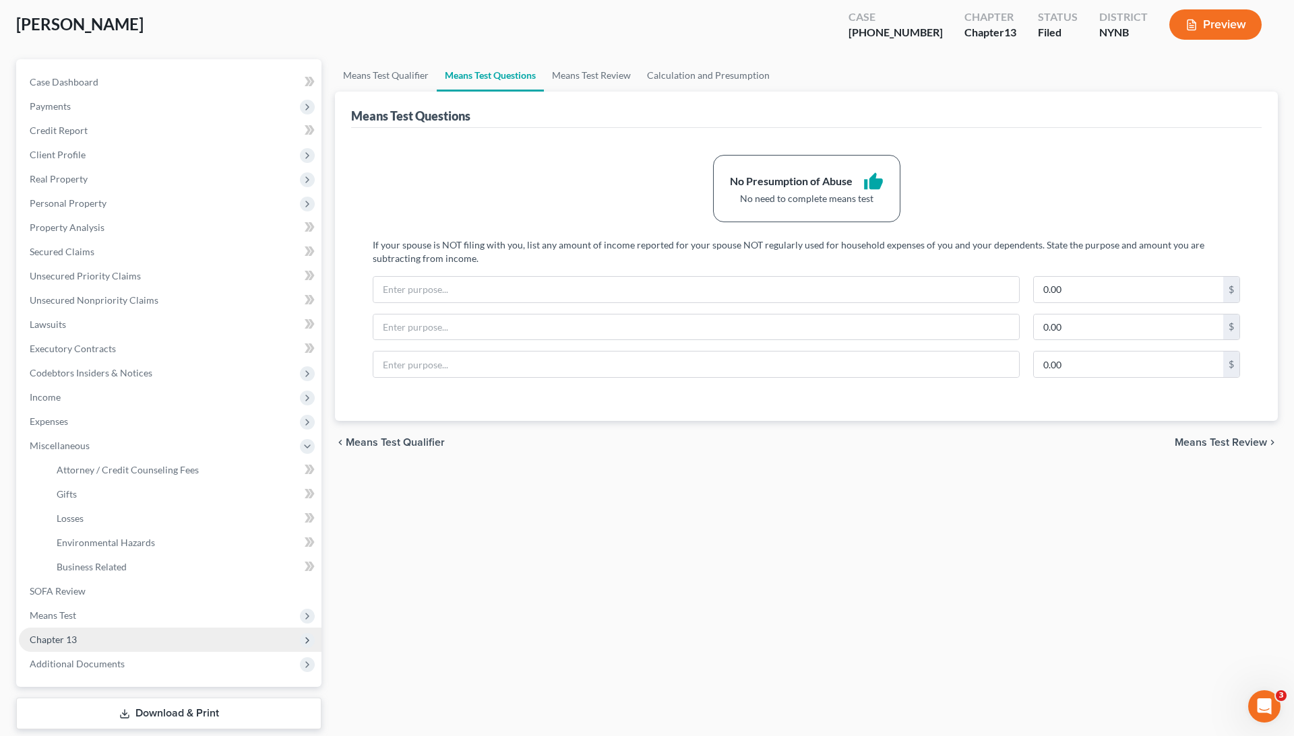
click at [81, 639] on span "Chapter 13" at bounding box center [170, 640] width 303 height 24
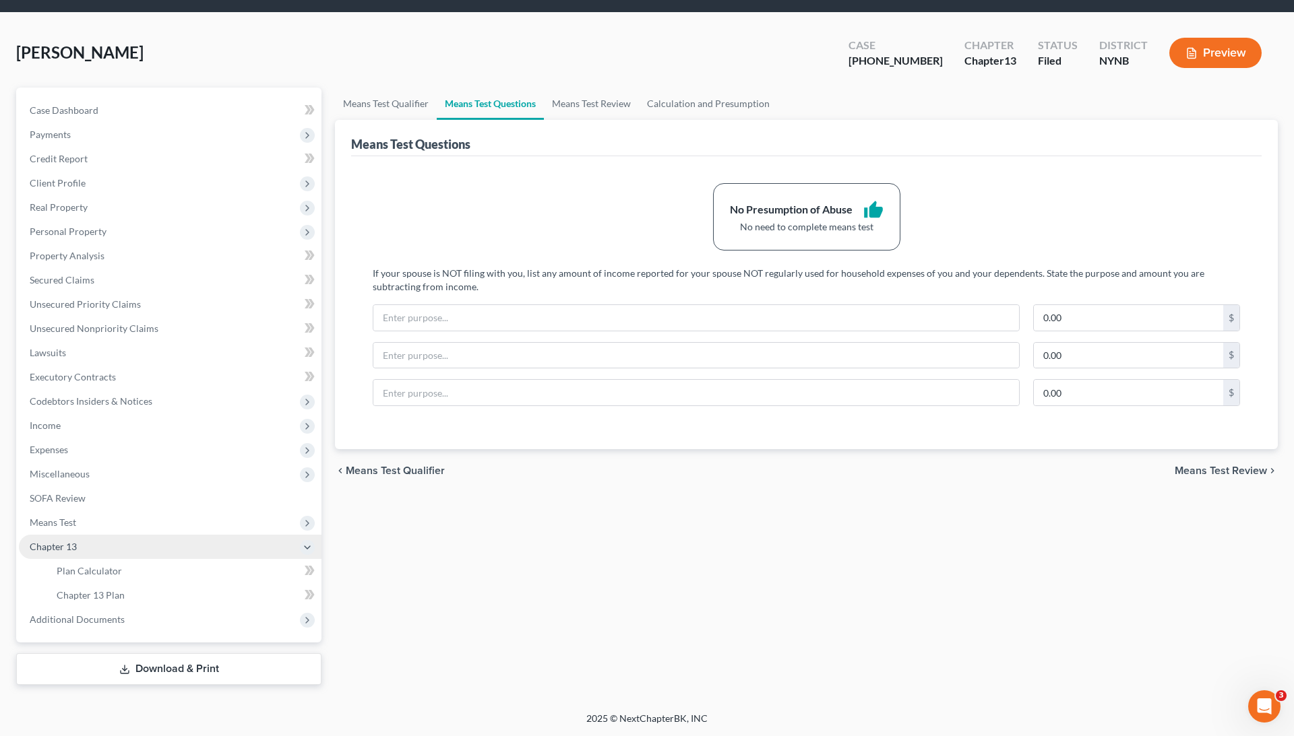
scroll to position [42, 0]
click at [92, 565] on span "Plan Calculator" at bounding box center [89, 570] width 65 height 11
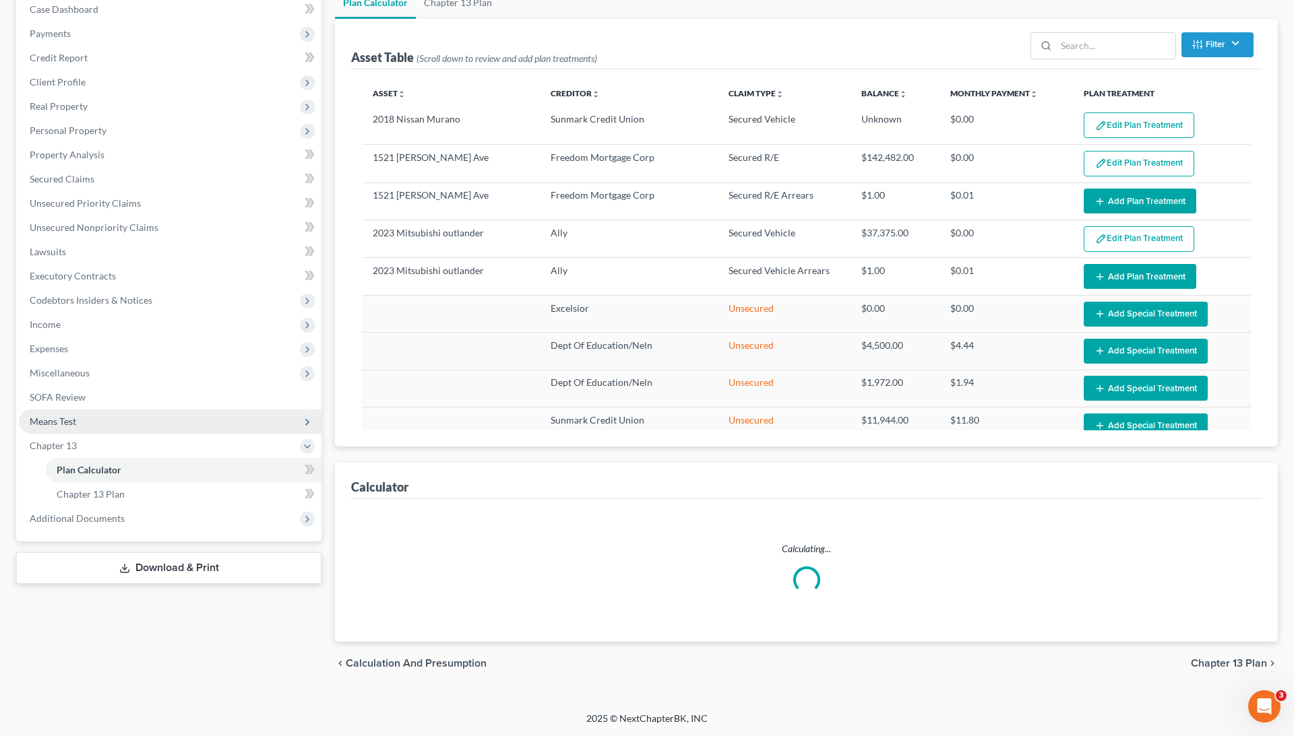
select select "59"
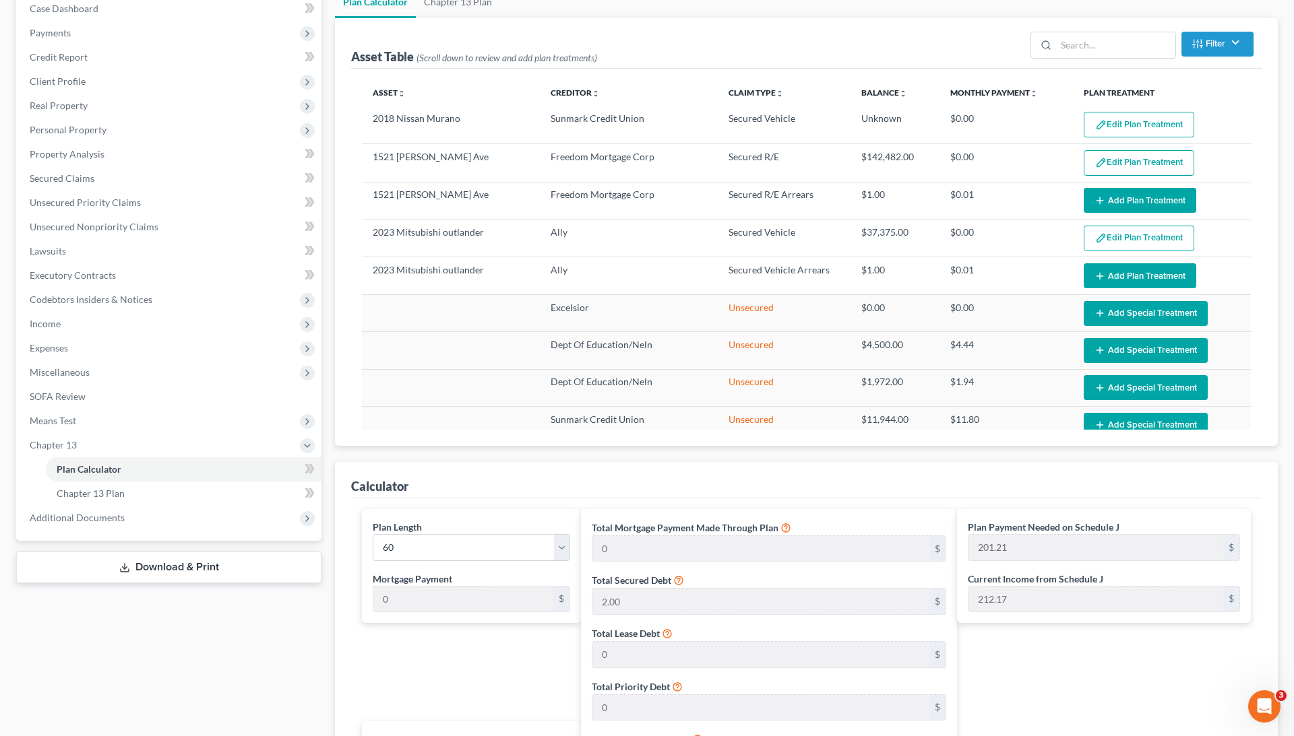
scroll to position [143, 0]
click at [232, 501] on link "Chapter 13 Plan" at bounding box center [184, 494] width 276 height 24
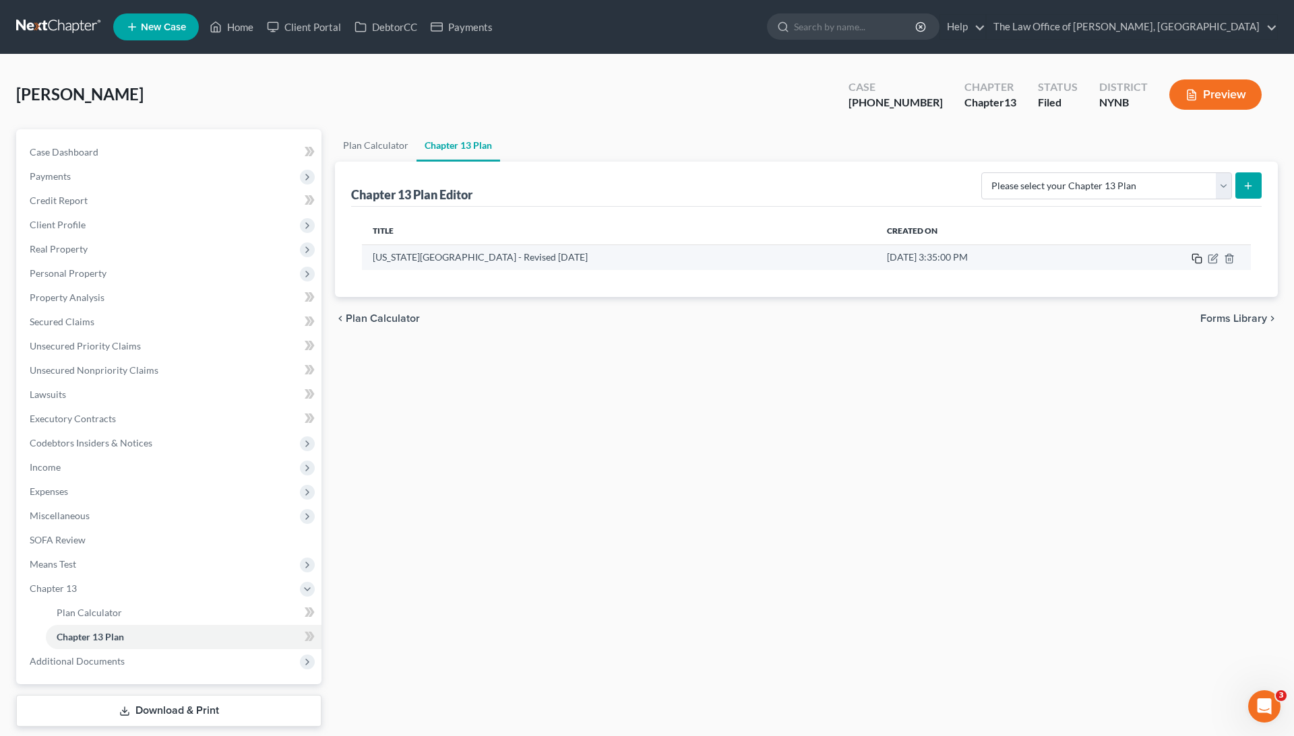
click at [1199, 257] on rect "button" at bounding box center [1198, 260] width 6 height 6
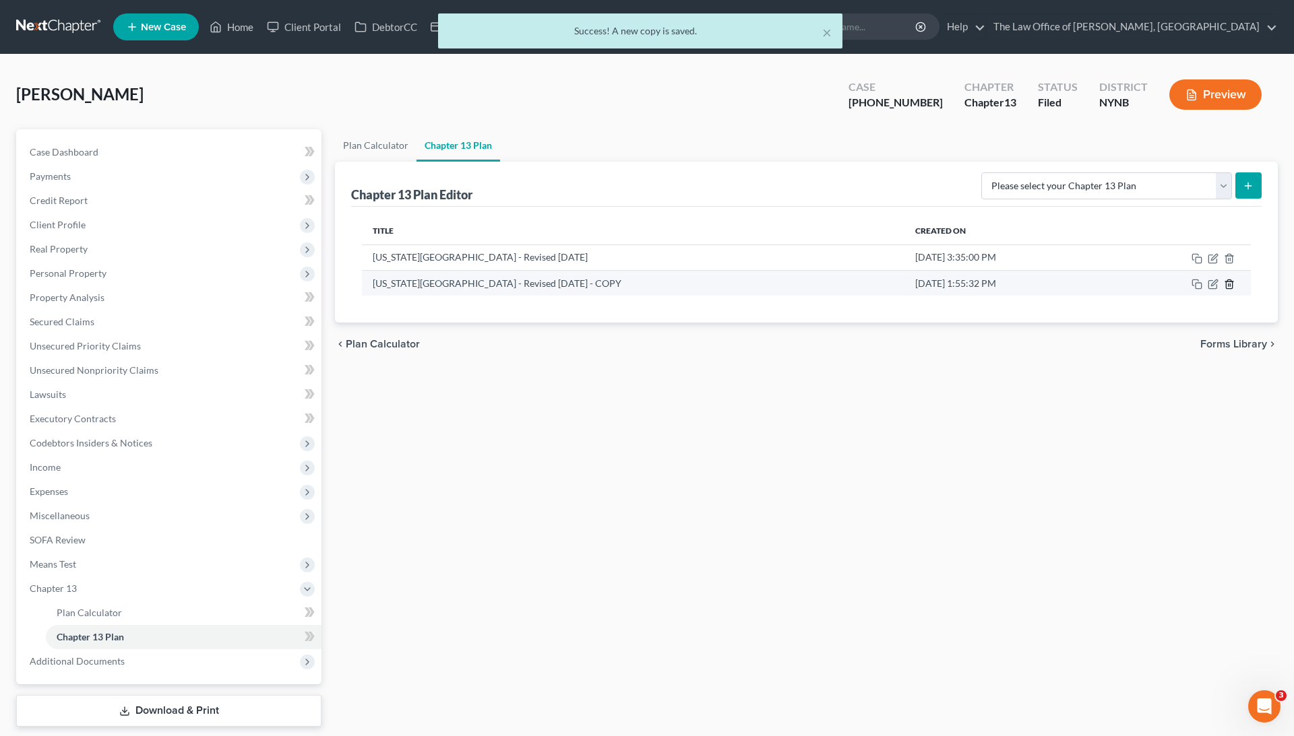
click at [1224, 284] on icon "button" at bounding box center [1229, 284] width 11 height 11
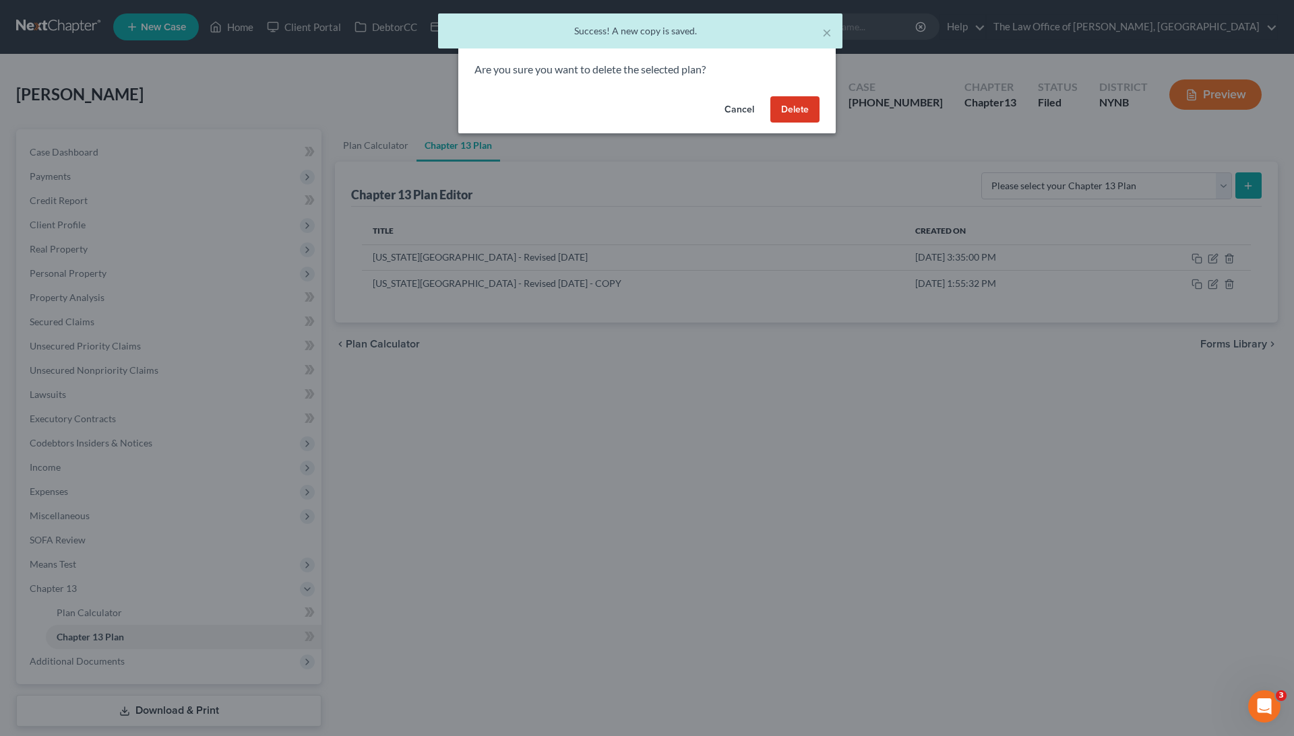
click at [801, 113] on button "Delete" at bounding box center [794, 109] width 49 height 27
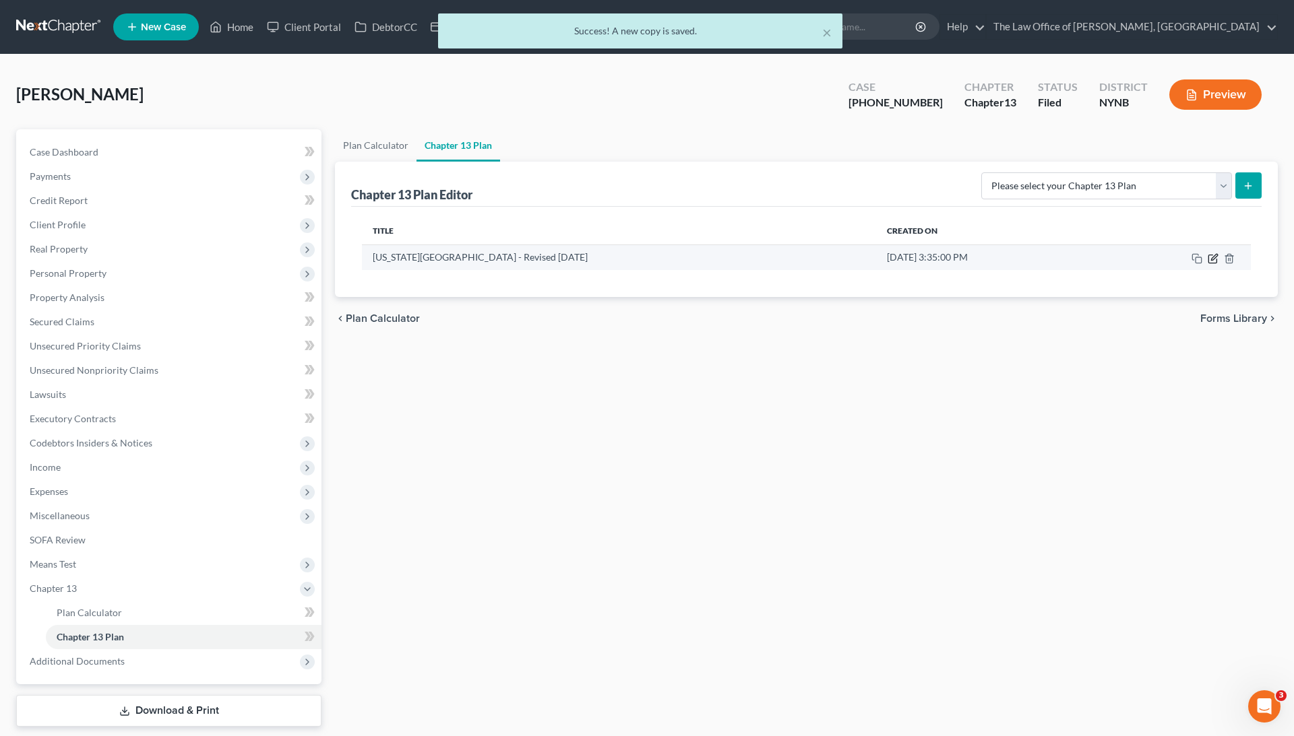
click at [1211, 257] on icon "button" at bounding box center [1214, 257] width 6 height 6
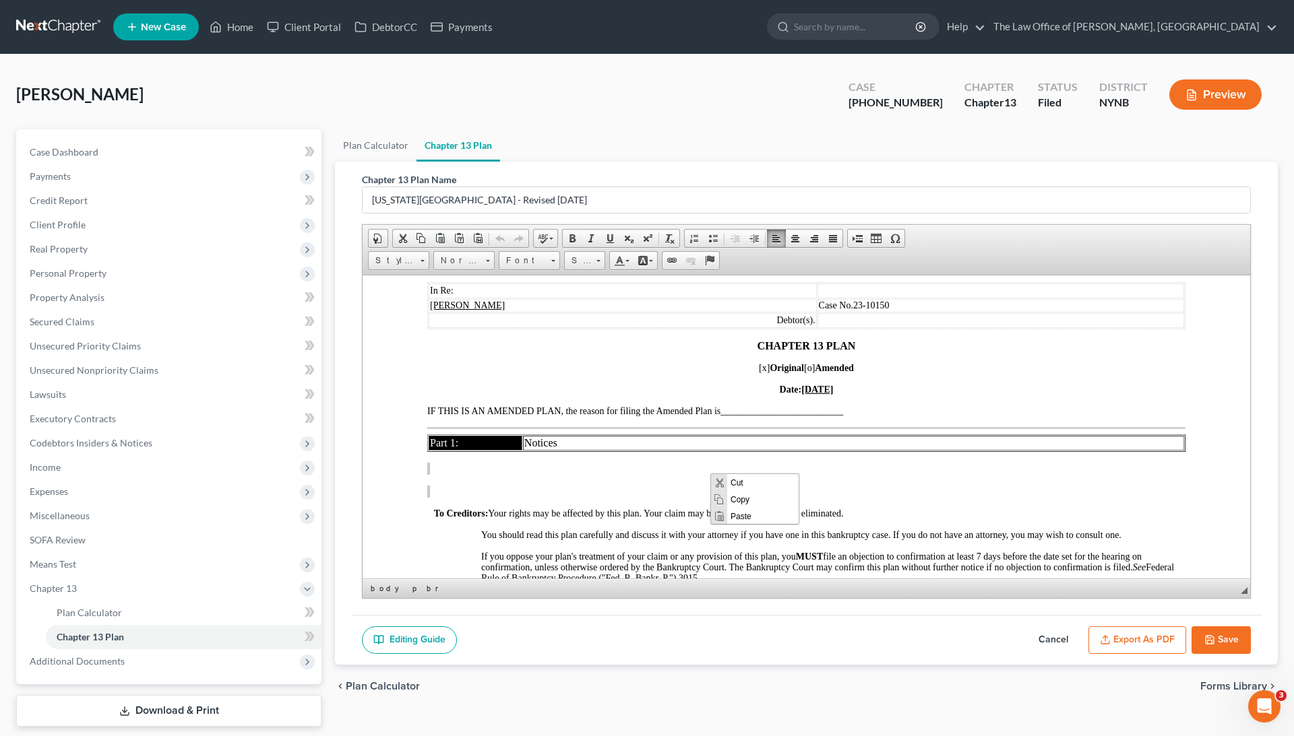
scroll to position [1, 0]
click at [629, 370] on p "[x] Original [o] Amended" at bounding box center [806, 367] width 758 height 11
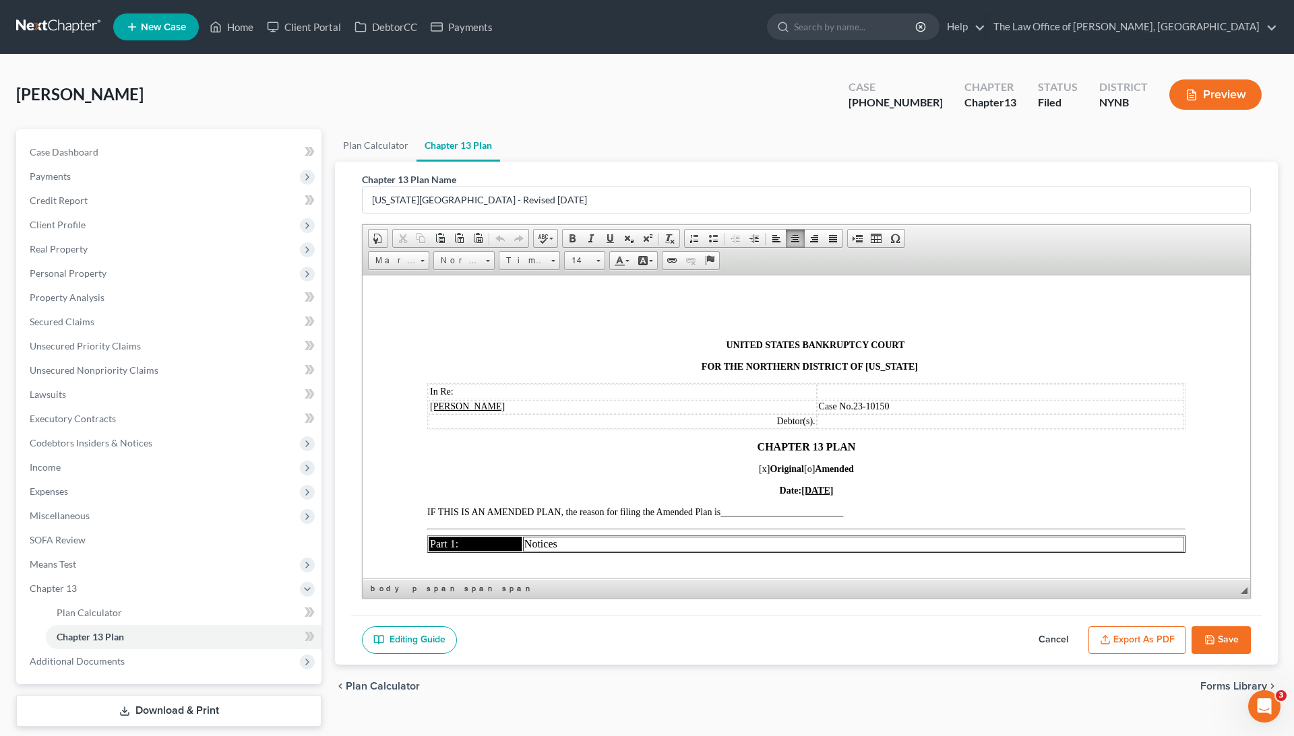
scroll to position [0, 0]
click at [753, 259] on span "Editor toolbars Document Document Properties Clipboard/Undo Cut Copy Paste Past…" at bounding box center [805, 250] width 887 height 51
click at [1147, 645] on button "Export as PDF" at bounding box center [1137, 641] width 98 height 28
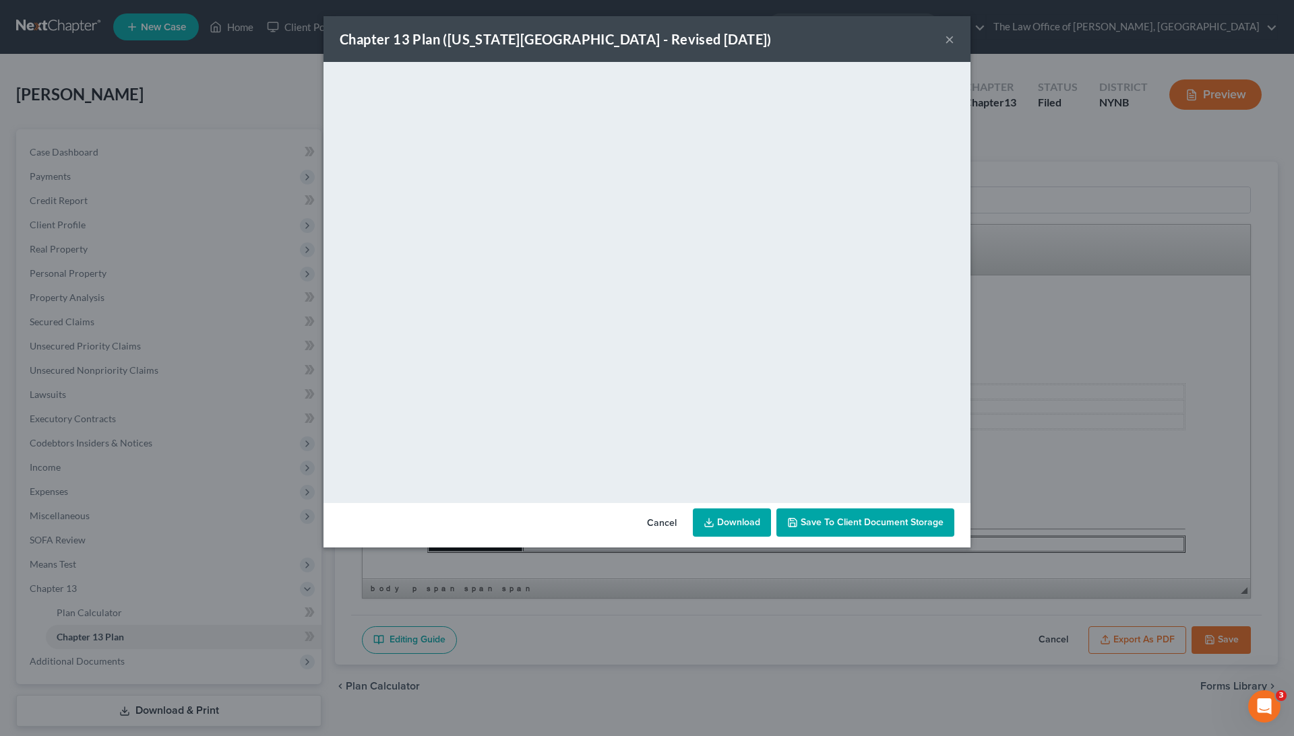
click at [742, 527] on link "Download" at bounding box center [732, 523] width 78 height 28
click at [264, 211] on div "Chapter 13 Plan ([US_STATE][GEOGRAPHIC_DATA] - Revised [DATE]) × <object ng-att…" at bounding box center [647, 368] width 1294 height 736
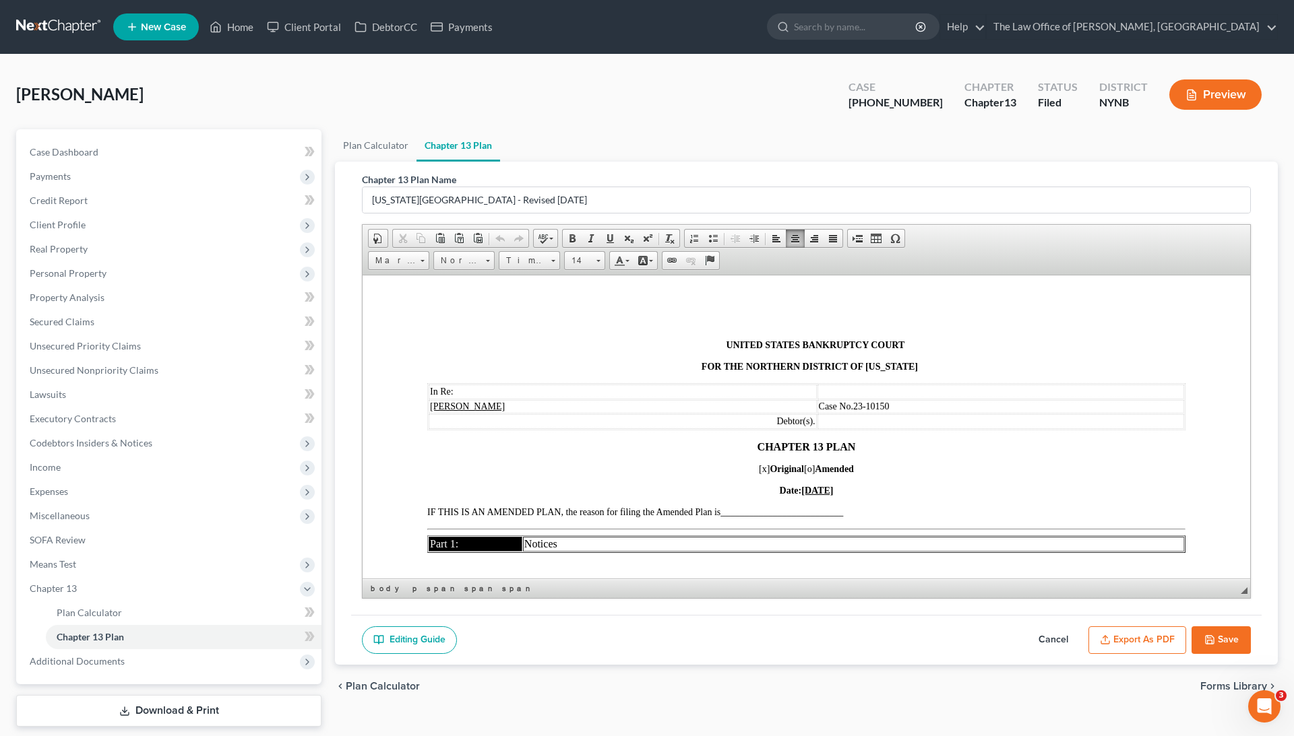
click at [224, 13] on ul "New Case Home Client Portal DebtorCC Payments - No Result - See all results Or …" at bounding box center [695, 26] width 1164 height 35
click at [227, 30] on link "Home" at bounding box center [231, 27] width 57 height 24
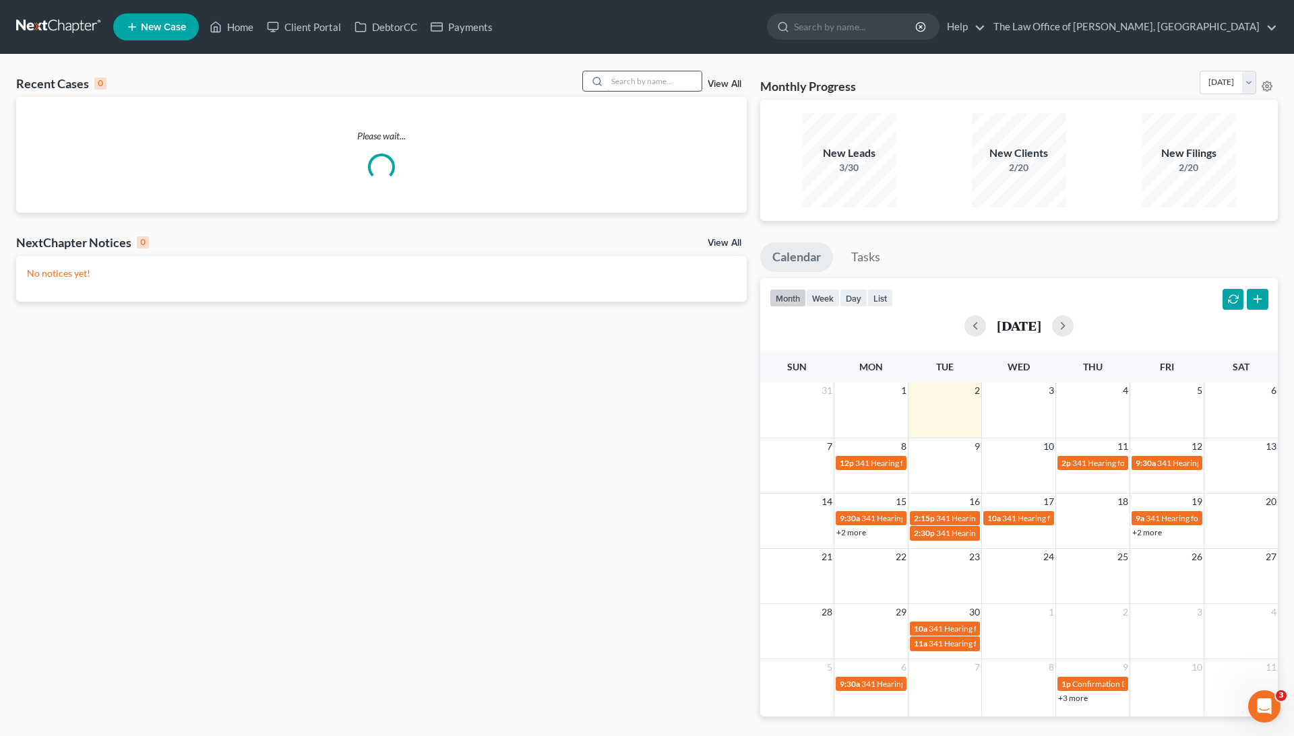
click at [633, 85] on input "search" at bounding box center [654, 81] width 94 height 20
paste input "[PERSON_NAME] 23-10579"
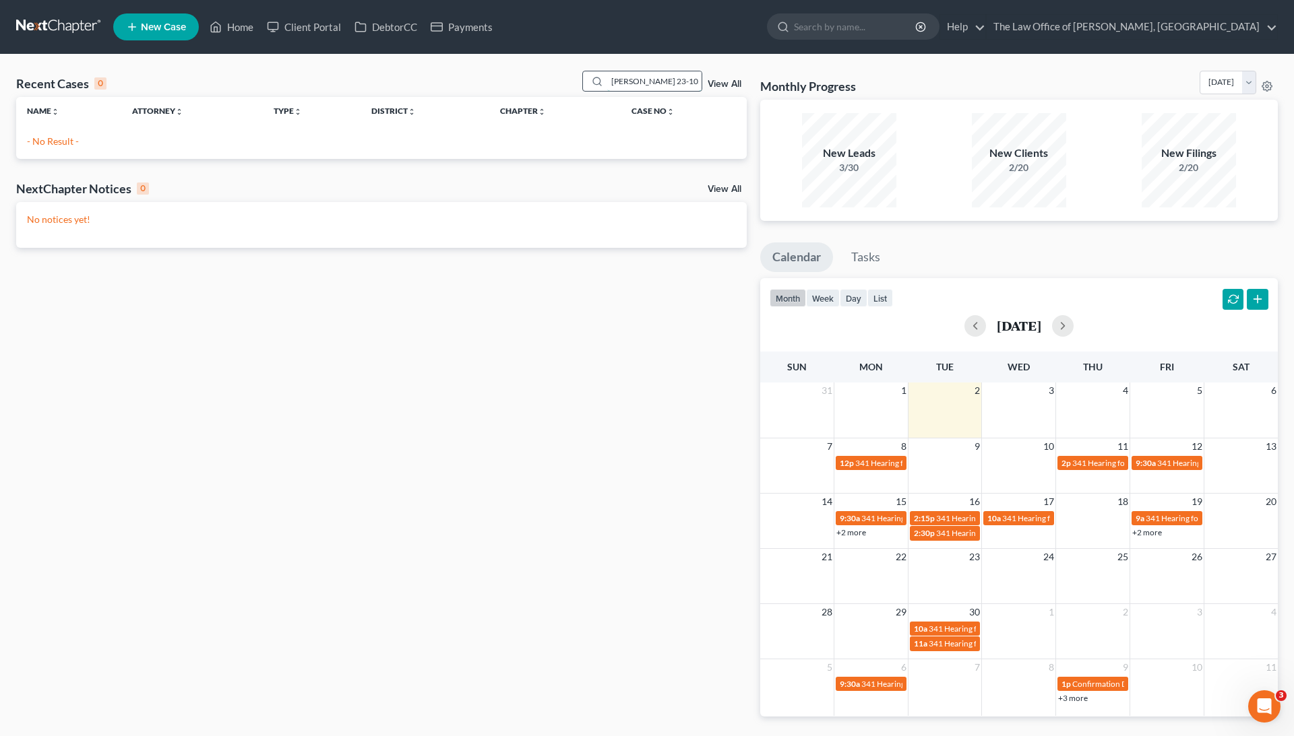
drag, startPoint x: 635, startPoint y: 82, endPoint x: 591, endPoint y: 82, distance: 43.8
click at [590, 82] on div "[PERSON_NAME] 23-10579" at bounding box center [642, 81] width 120 height 21
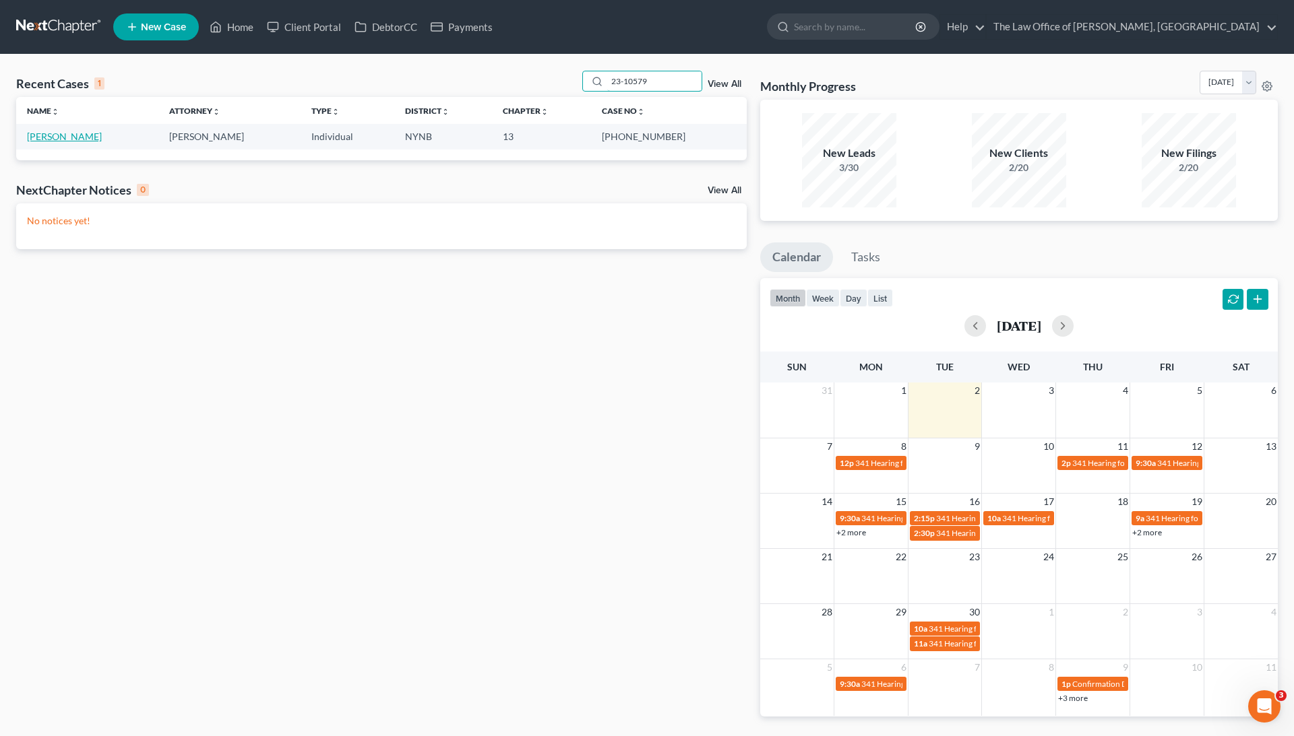
type input "23-10579"
click at [63, 135] on link "[PERSON_NAME]" at bounding box center [64, 136] width 75 height 11
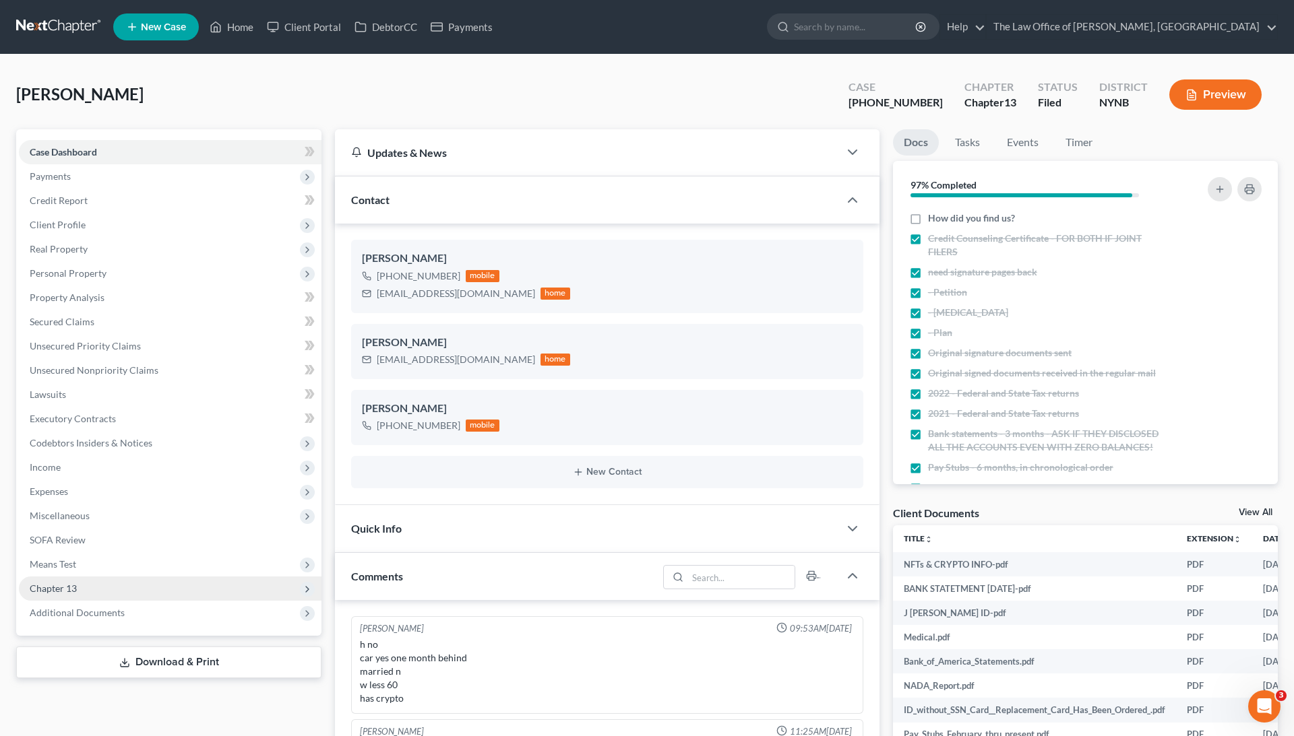
click at [71, 596] on span "Chapter 13" at bounding box center [170, 589] width 303 height 24
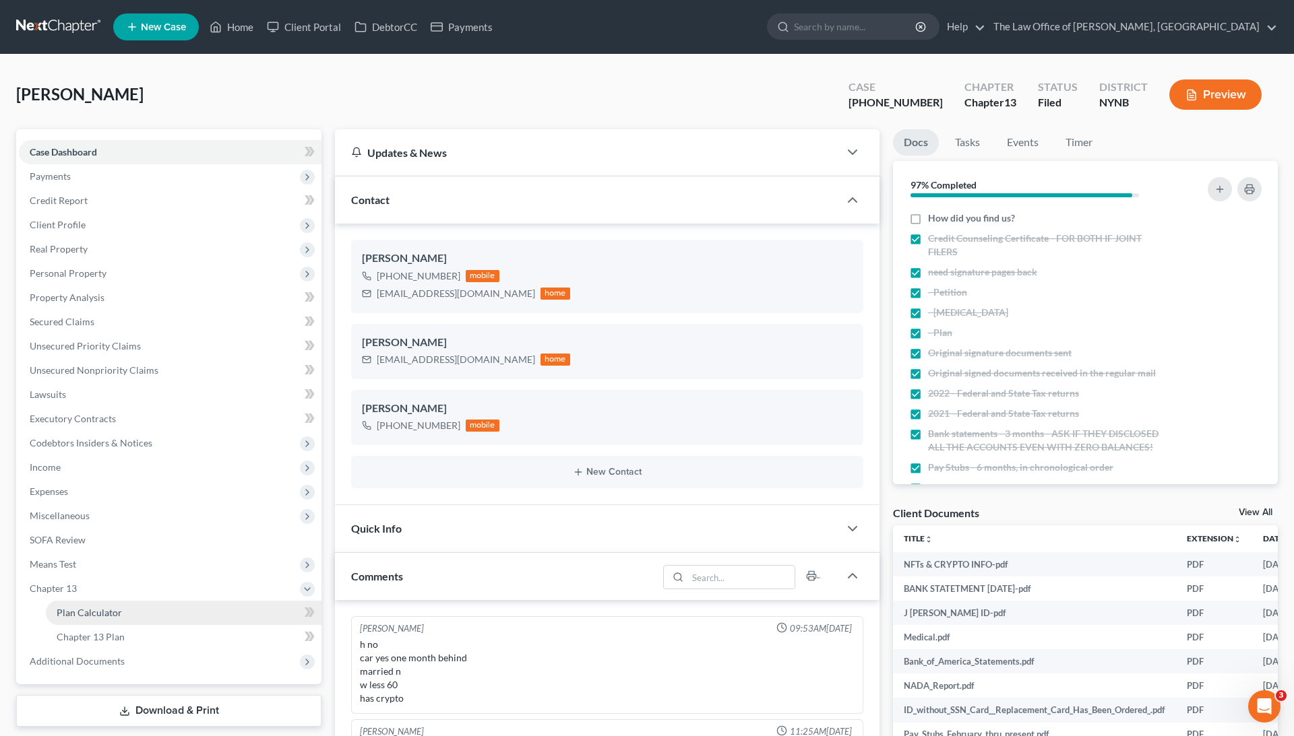
click at [88, 616] on span "Plan Calculator" at bounding box center [89, 612] width 65 height 11
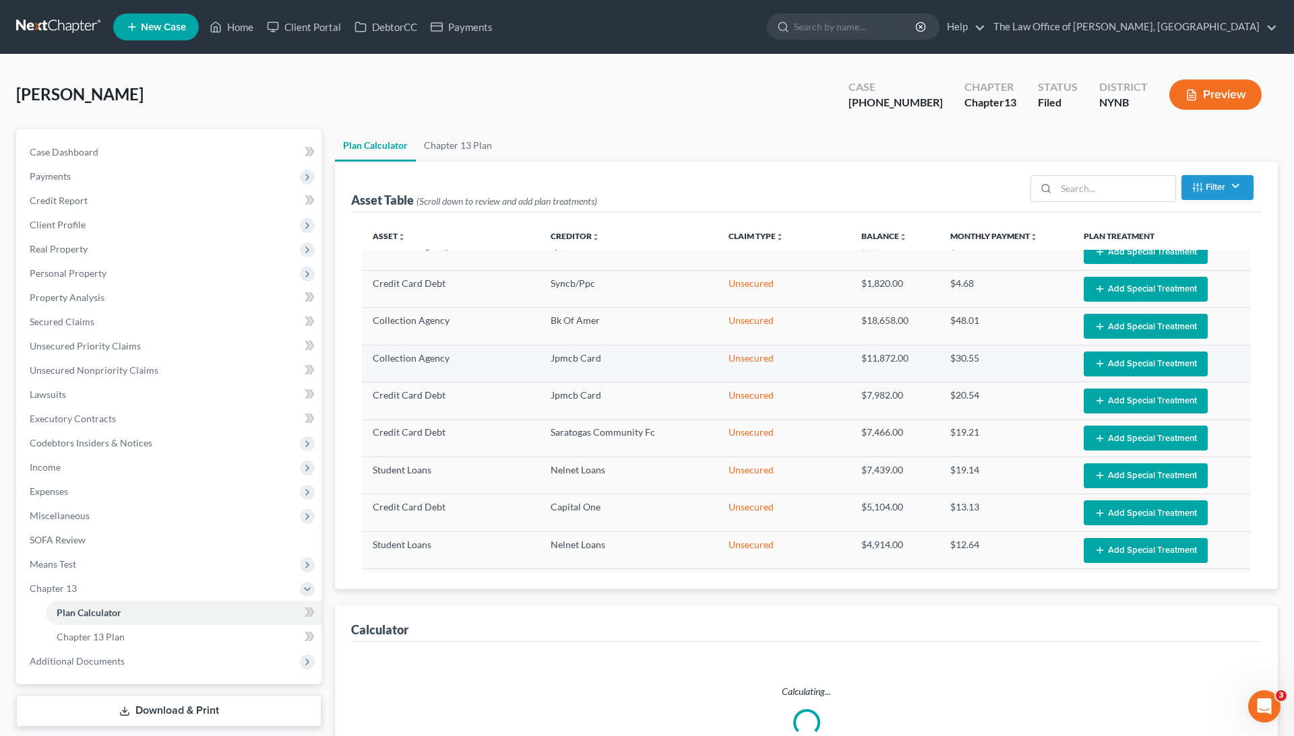
select select "59"
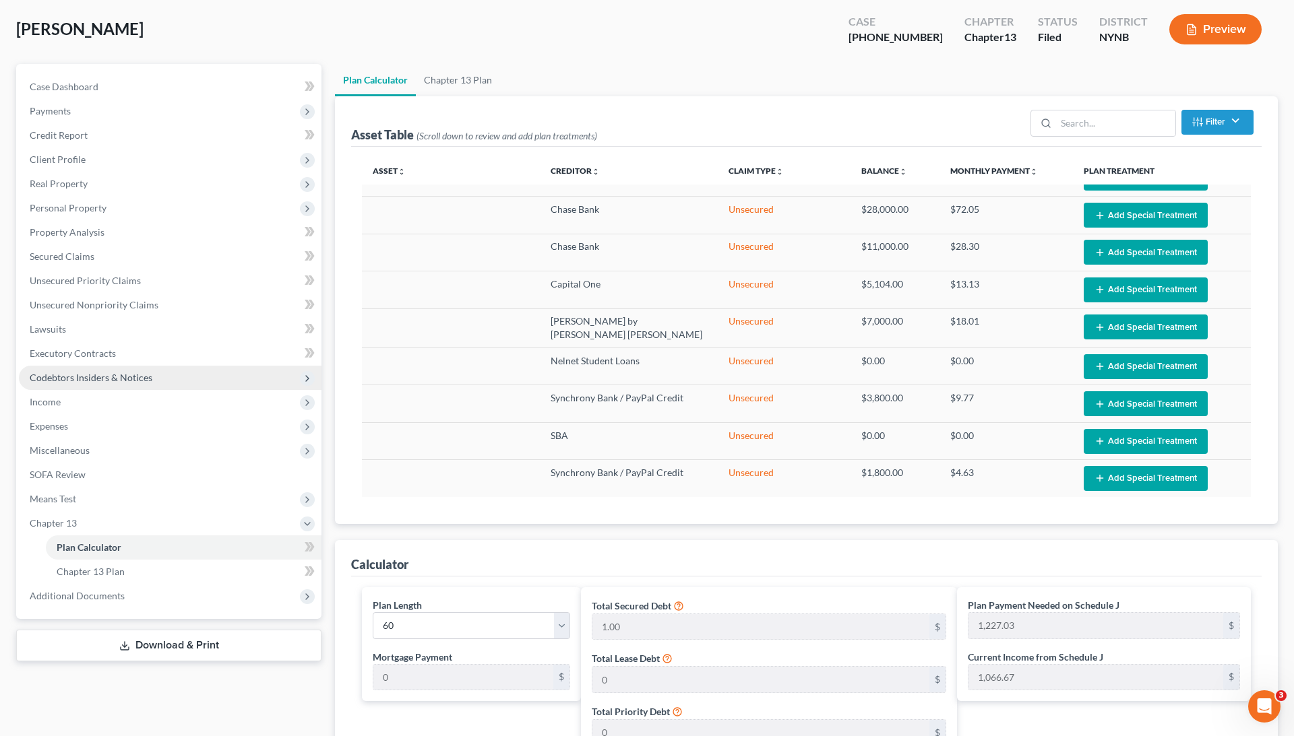
scroll to position [68, 0]
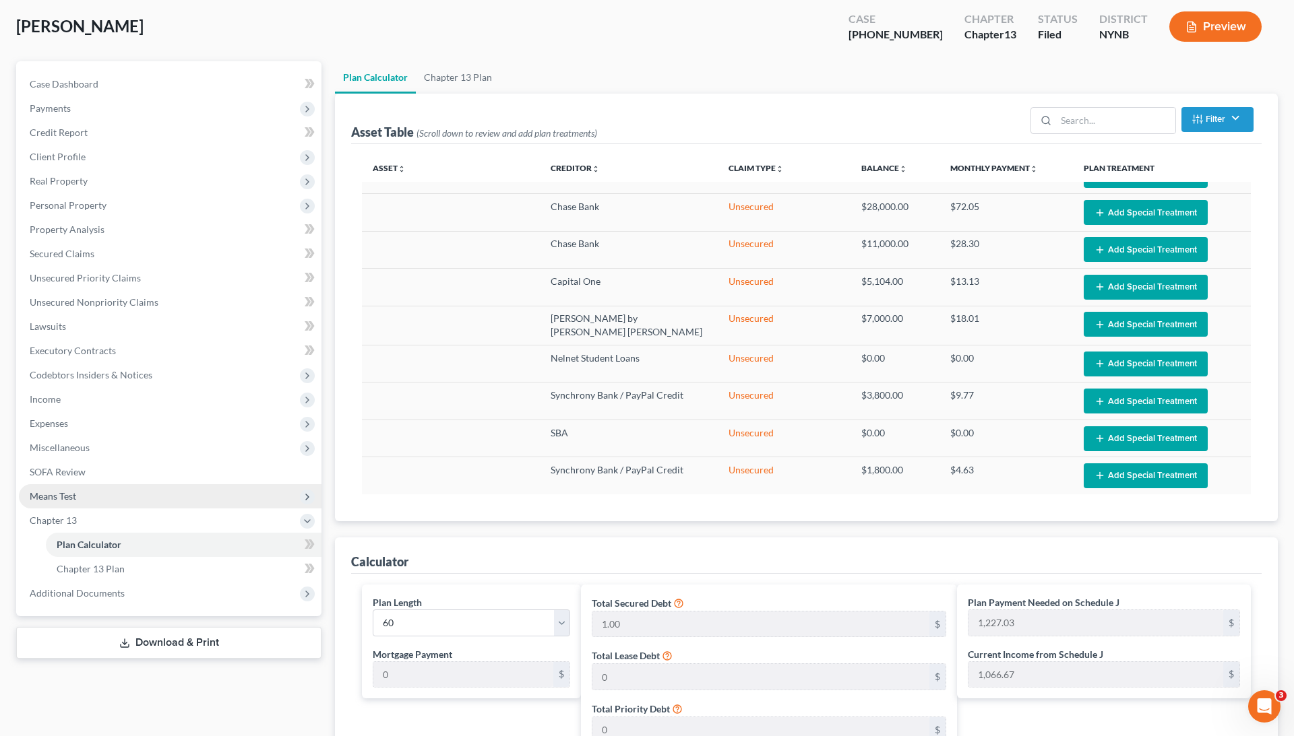
click at [93, 490] on span "Means Test" at bounding box center [170, 496] width 303 height 24
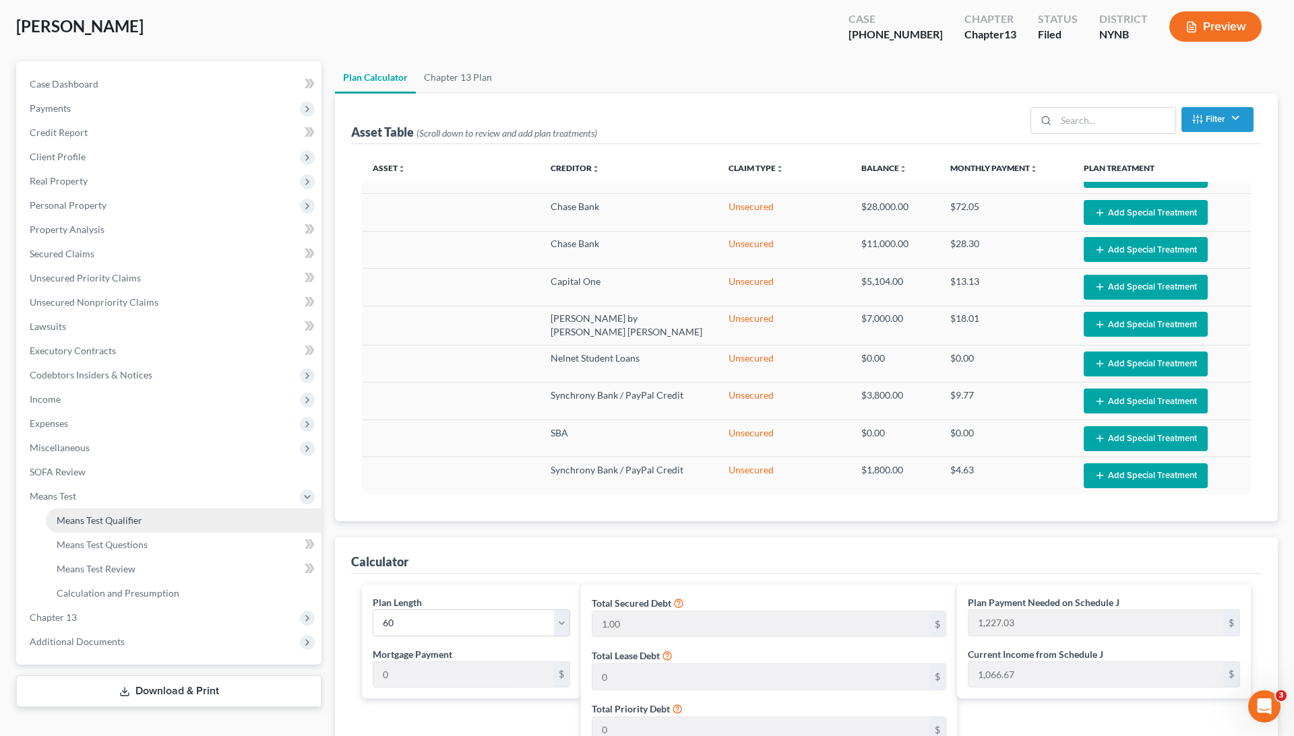
click at [109, 524] on span "Means Test Qualifier" at bounding box center [100, 520] width 86 height 11
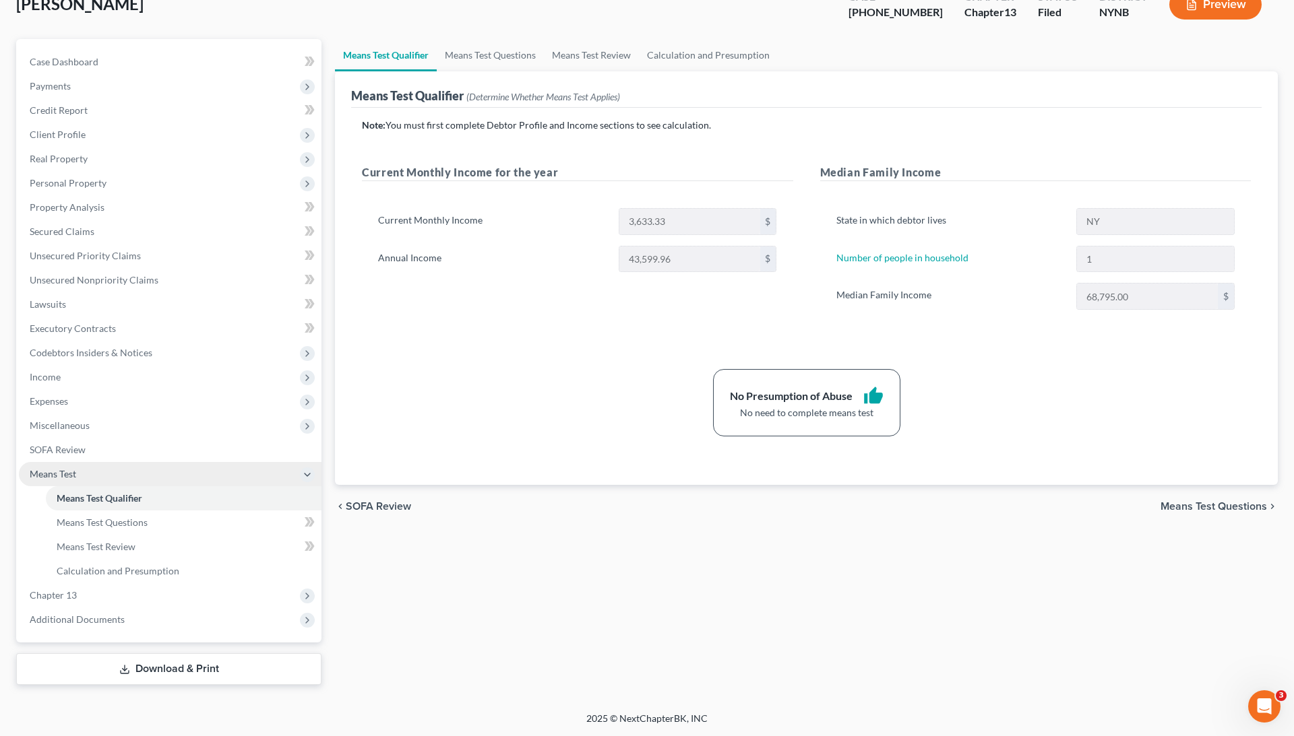
scroll to position [90, 0]
click at [92, 599] on span "Chapter 13" at bounding box center [170, 595] width 303 height 24
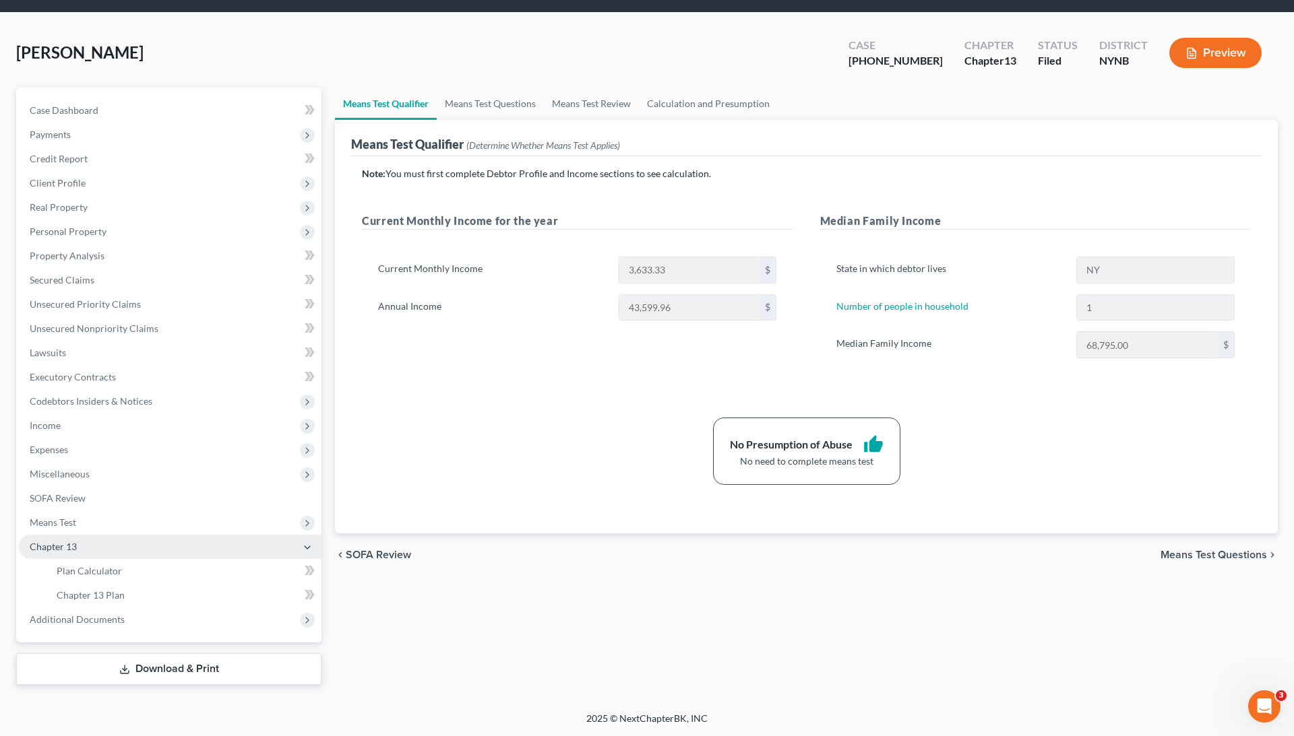
scroll to position [42, 0]
click at [94, 599] on span "Chapter 13 Plan" at bounding box center [91, 595] width 68 height 11
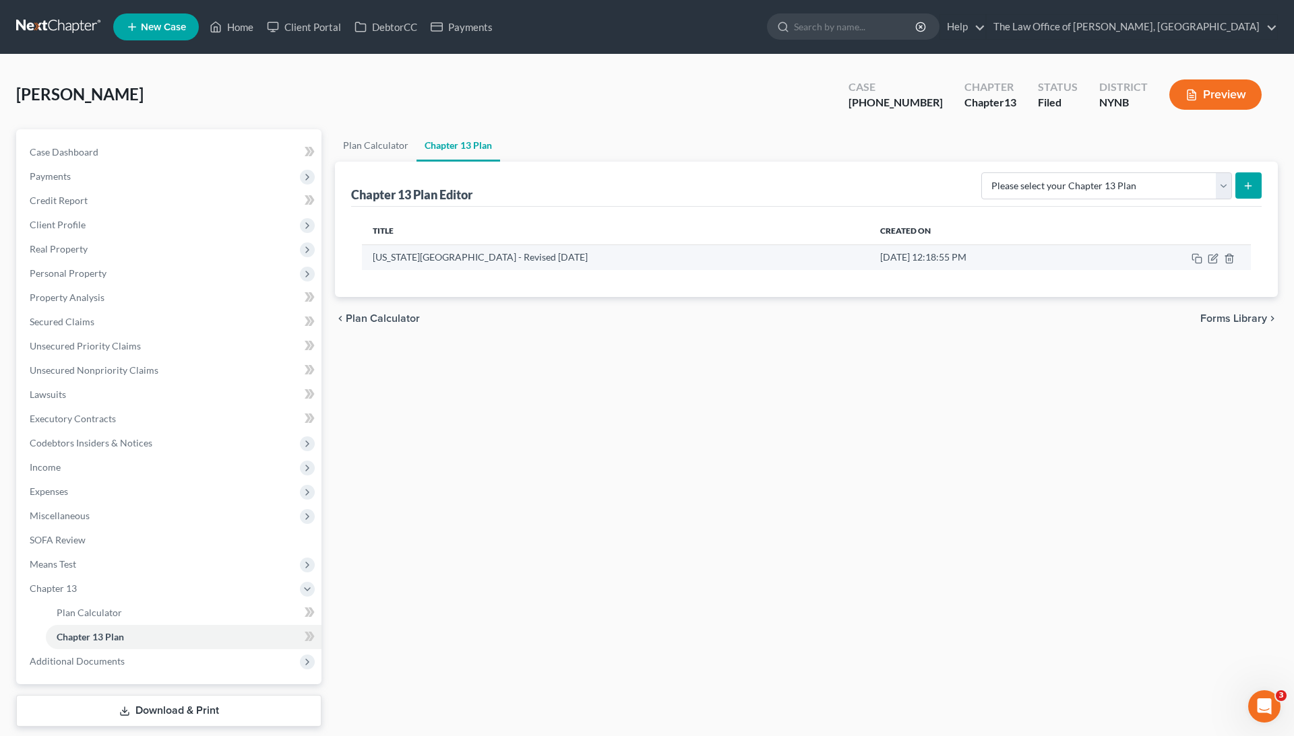
click at [540, 259] on td "[US_STATE][GEOGRAPHIC_DATA] - Revised [DATE]" at bounding box center [615, 258] width 507 height 26
click at [1213, 253] on icon "button" at bounding box center [1212, 258] width 11 height 11
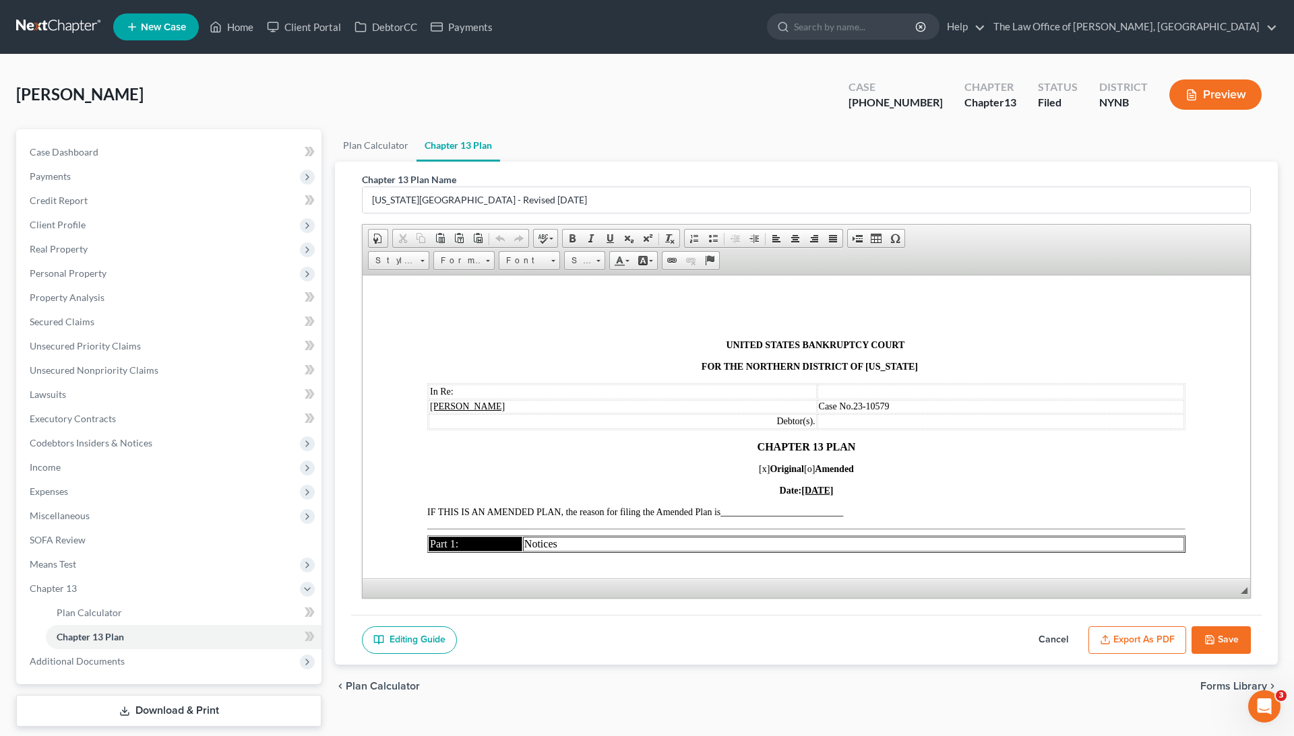
click at [1148, 640] on button "Export as PDF" at bounding box center [1137, 641] width 98 height 28
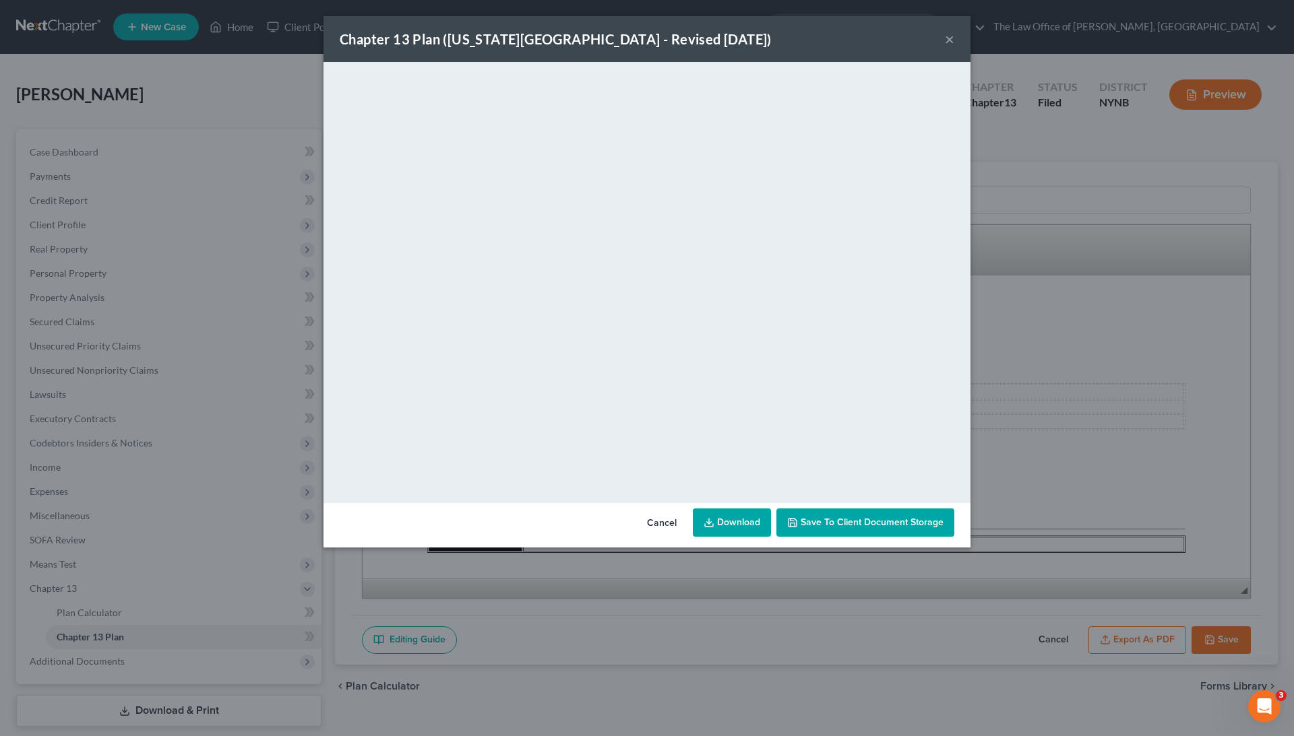
click at [747, 526] on link "Download" at bounding box center [732, 523] width 78 height 28
click at [951, 40] on button "×" at bounding box center [949, 39] width 9 height 16
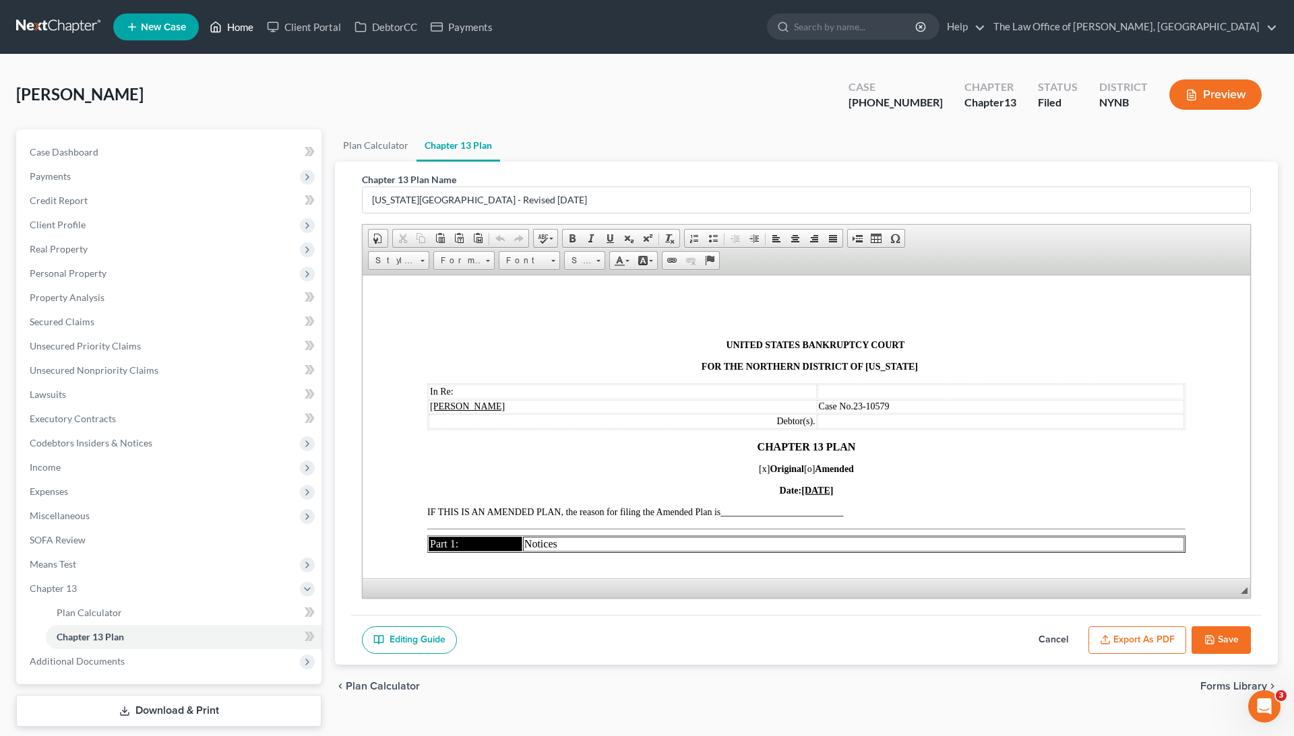
click at [247, 30] on link "Home" at bounding box center [231, 27] width 57 height 24
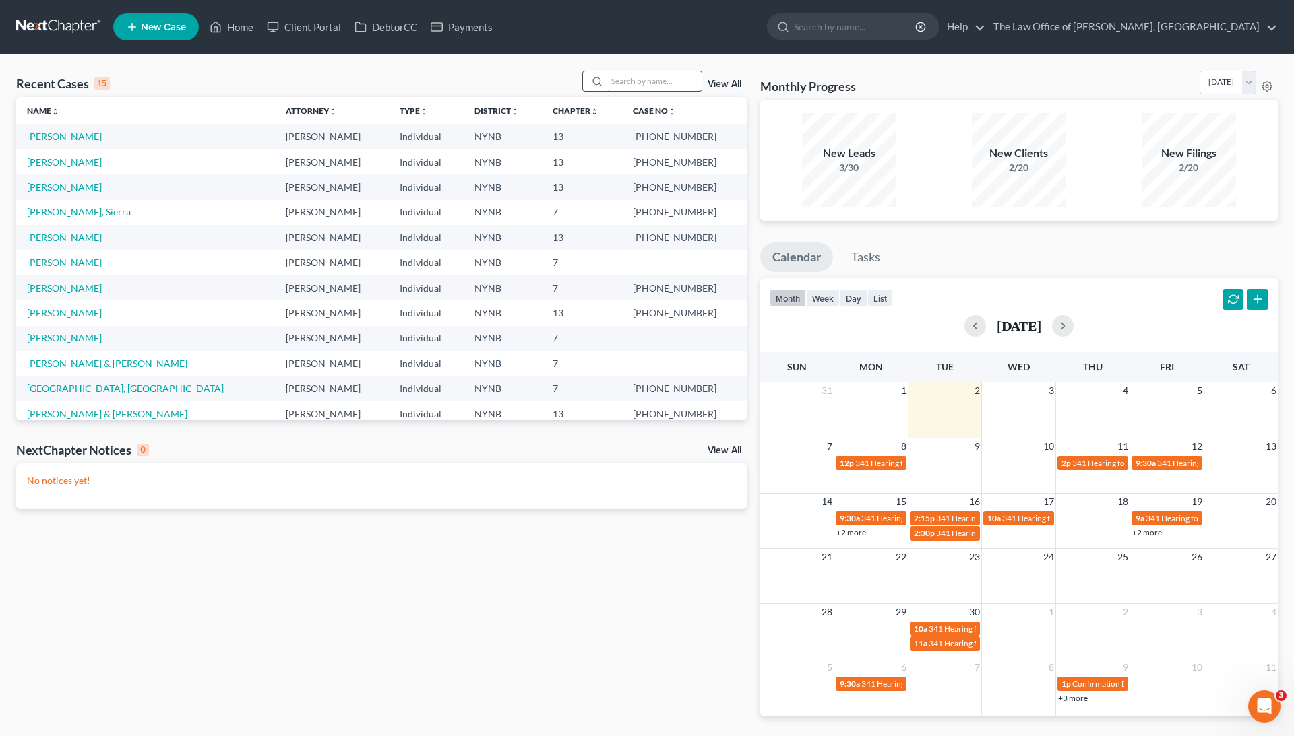
click at [675, 84] on input "search" at bounding box center [654, 81] width 94 height 20
